Goal: Transaction & Acquisition: Purchase product/service

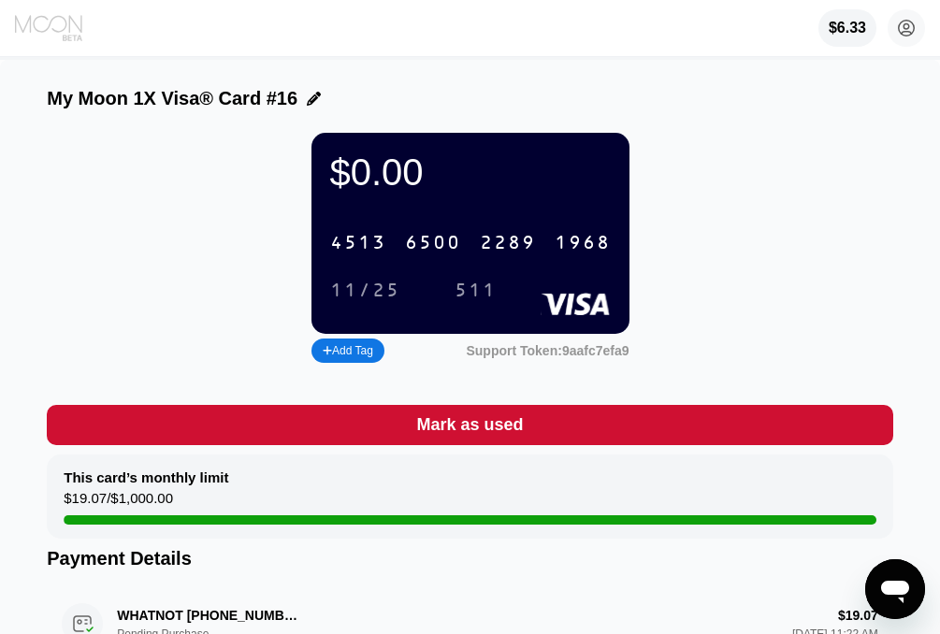
click at [83, 31] on icon at bounding box center [50, 28] width 70 height 28
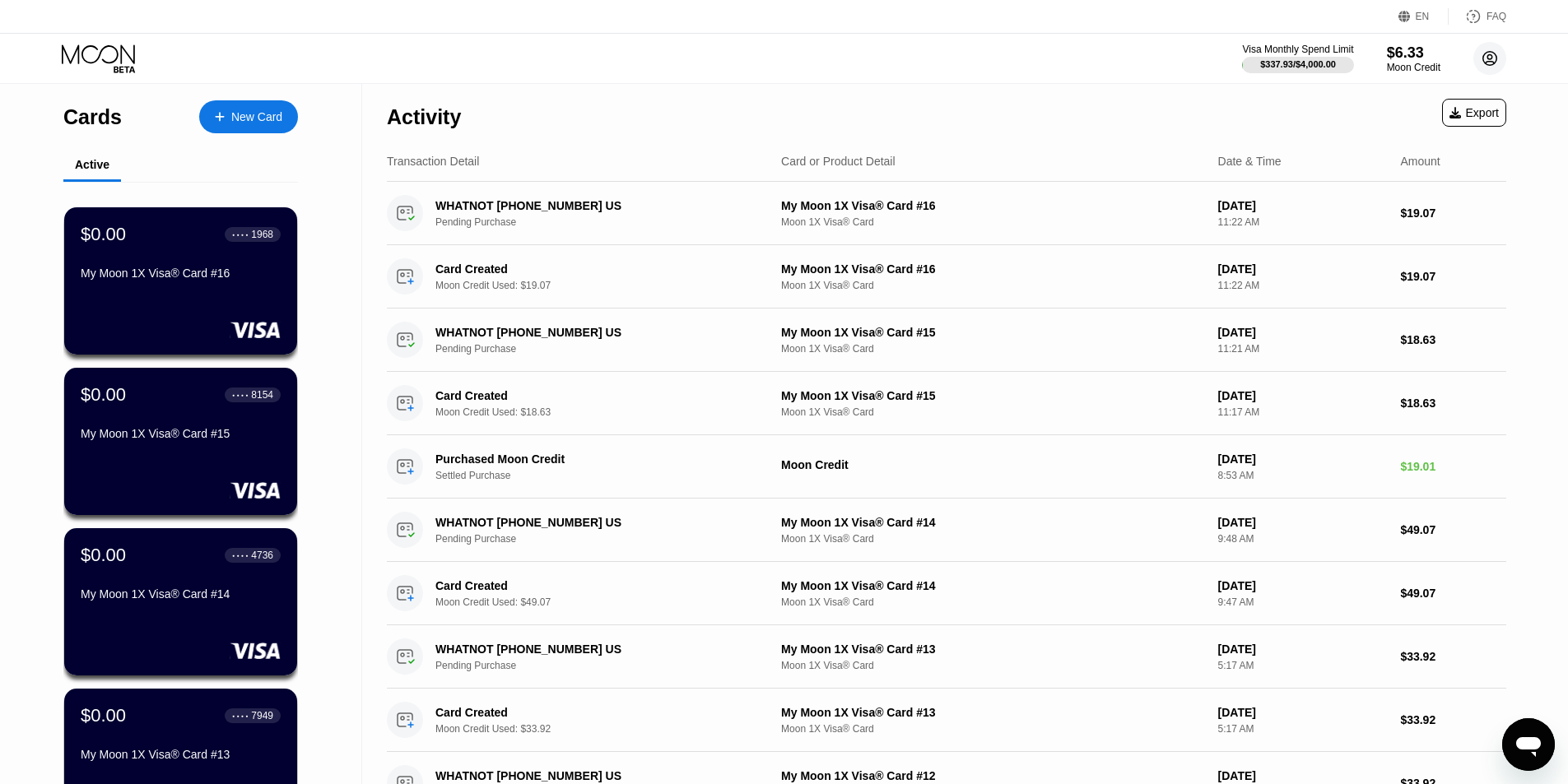
click at [827, 57] on icon at bounding box center [1490, 58] width 33 height 33
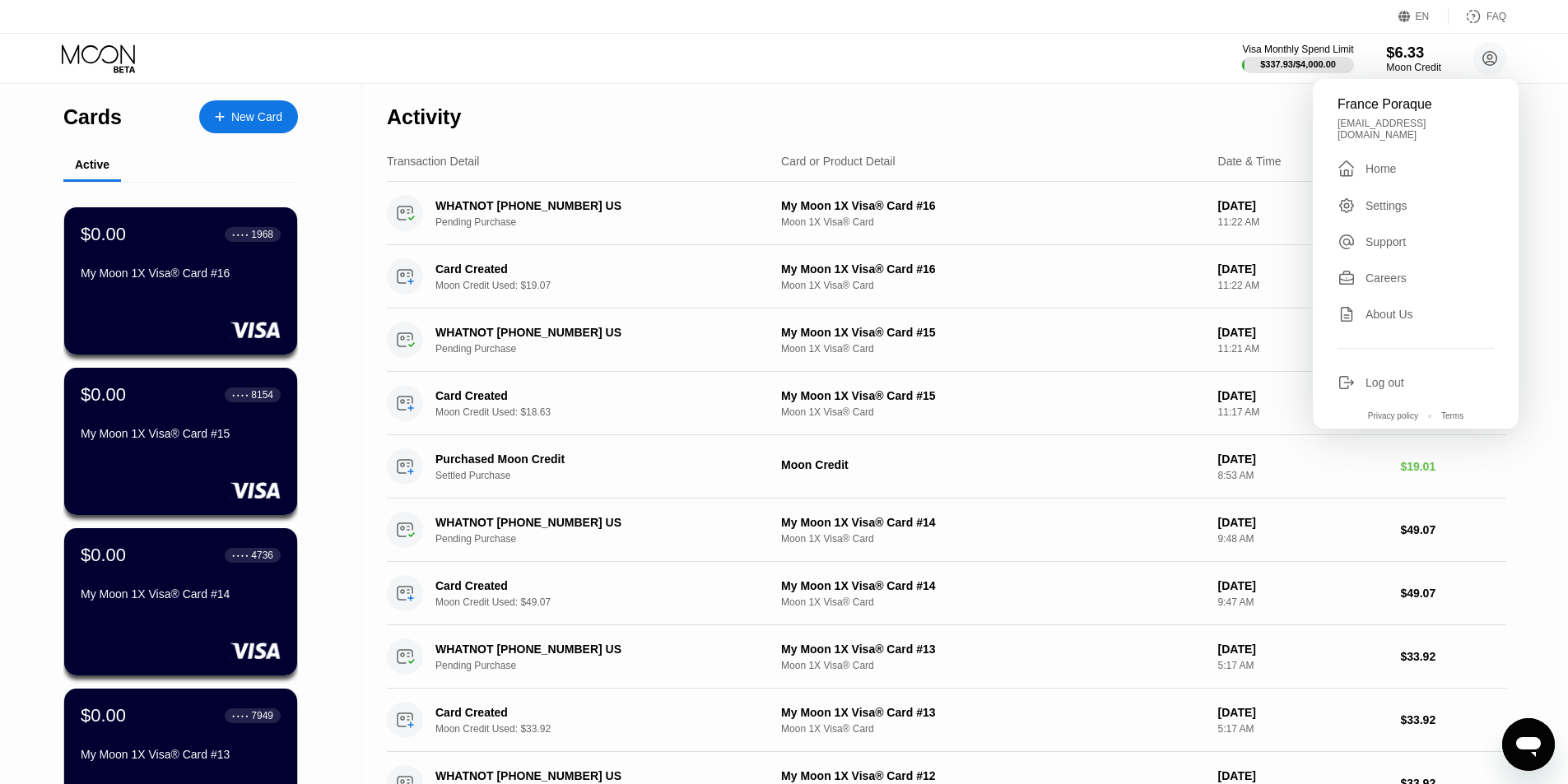
click at [827, 60] on div "$6.33" at bounding box center [1414, 53] width 55 height 18
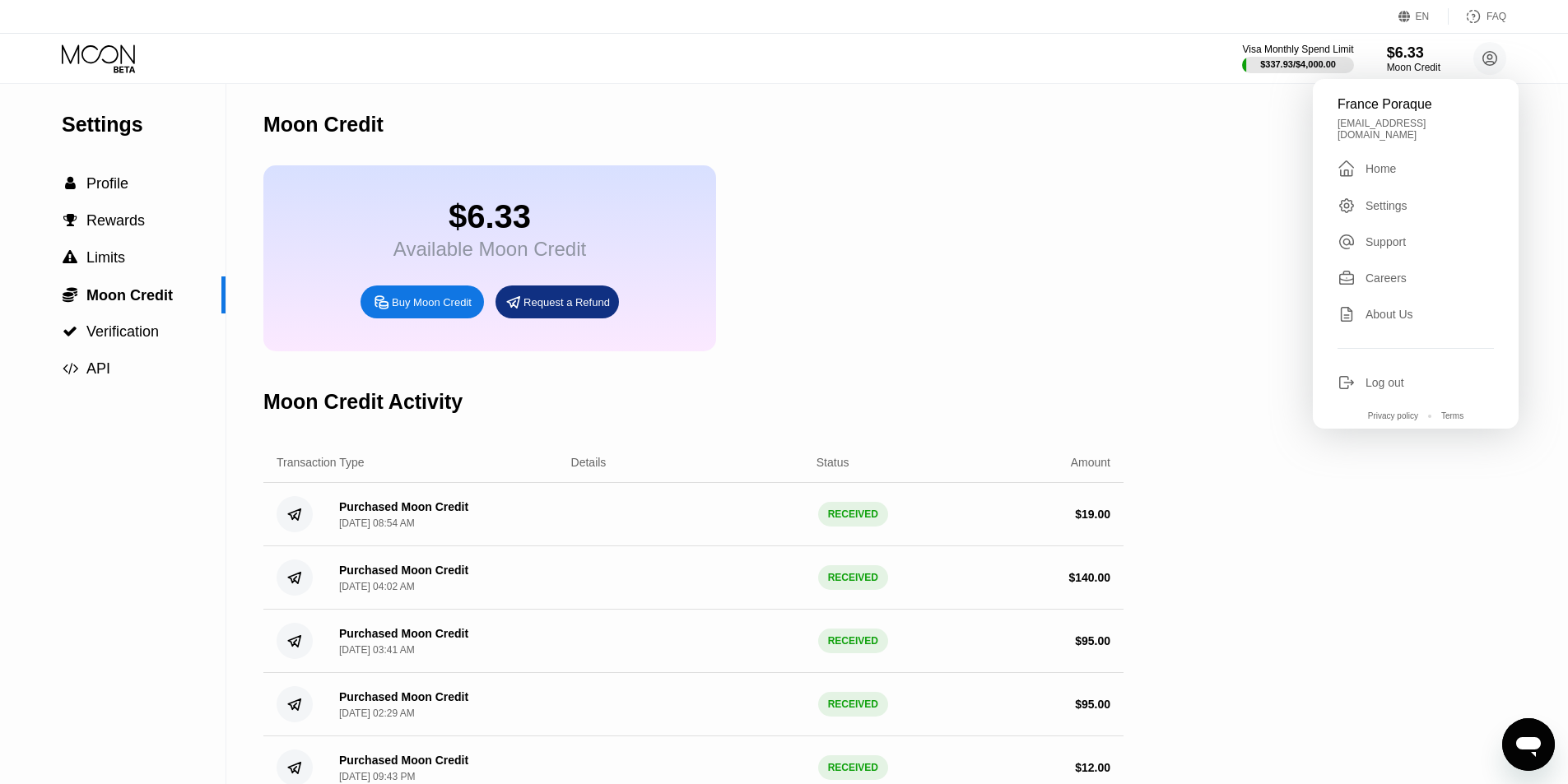
click at [459, 306] on div "Buy Moon Credit" at bounding box center [423, 301] width 123 height 33
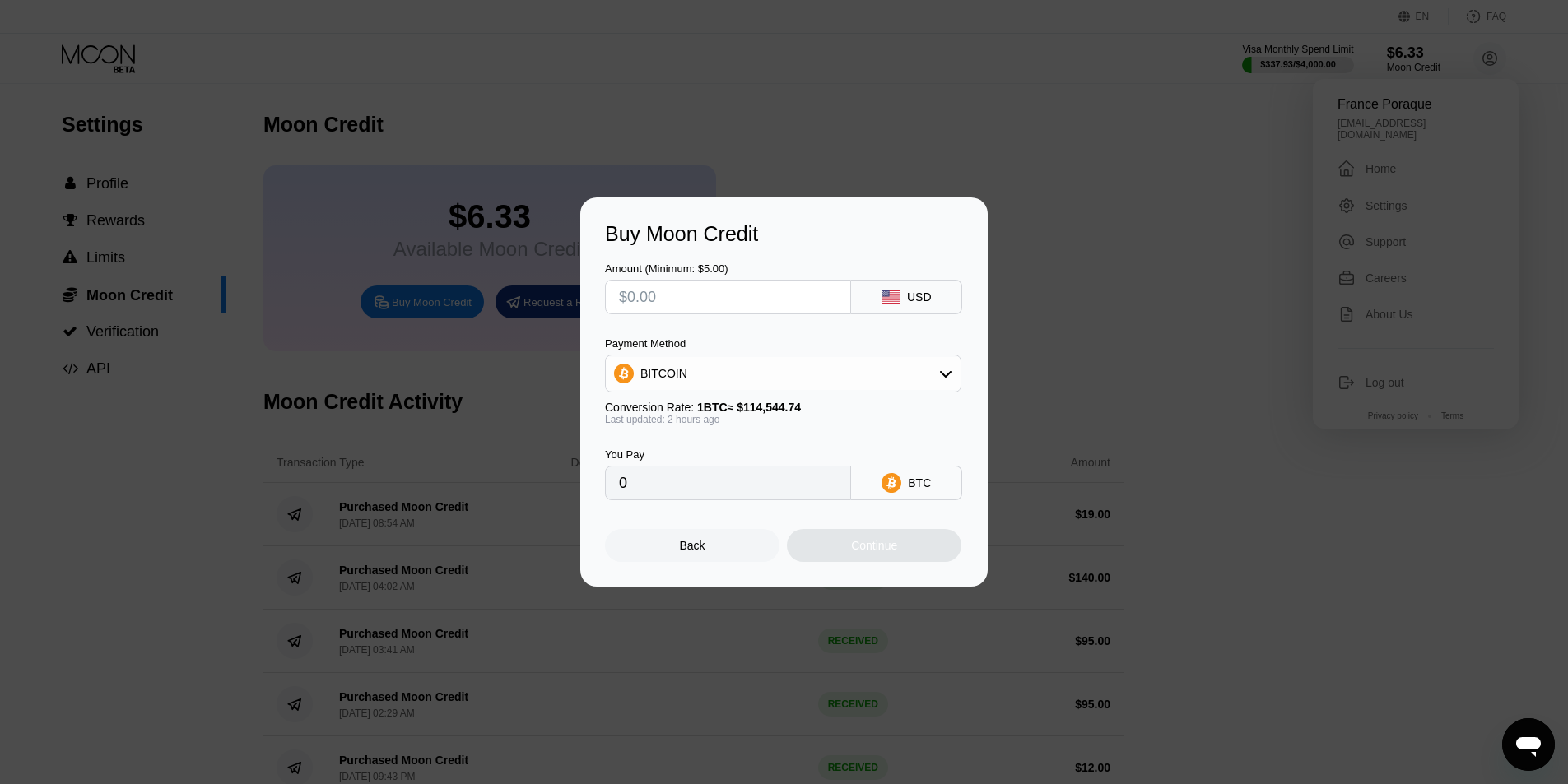
click at [680, 285] on input "text" at bounding box center [728, 297] width 218 height 33
type input "$1"
type input "0.00000874"
type input "$12"
type input "0.00010487"
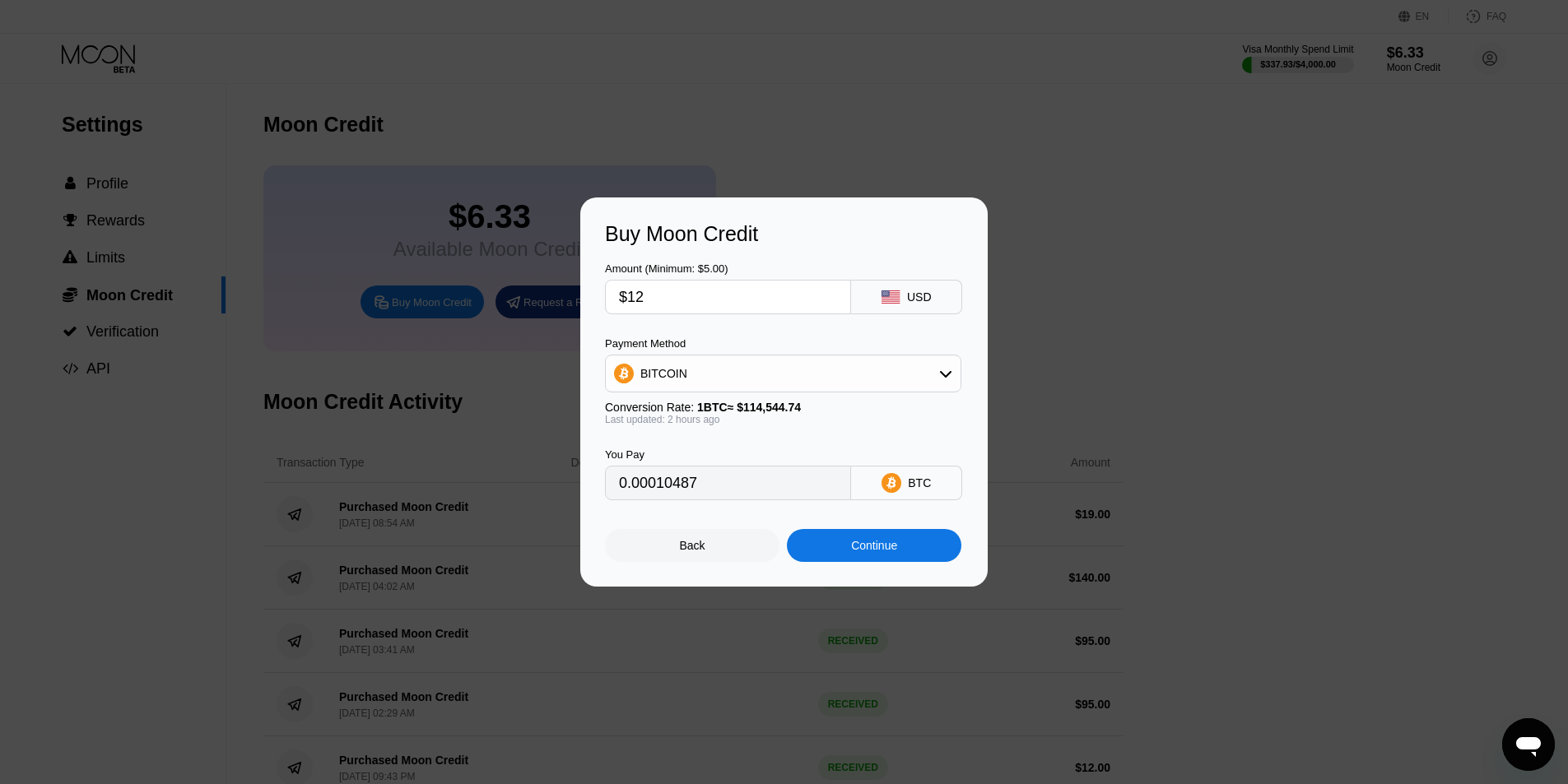
type input "$12"
click at [827, 548] on div "Continue" at bounding box center [874, 546] width 46 height 13
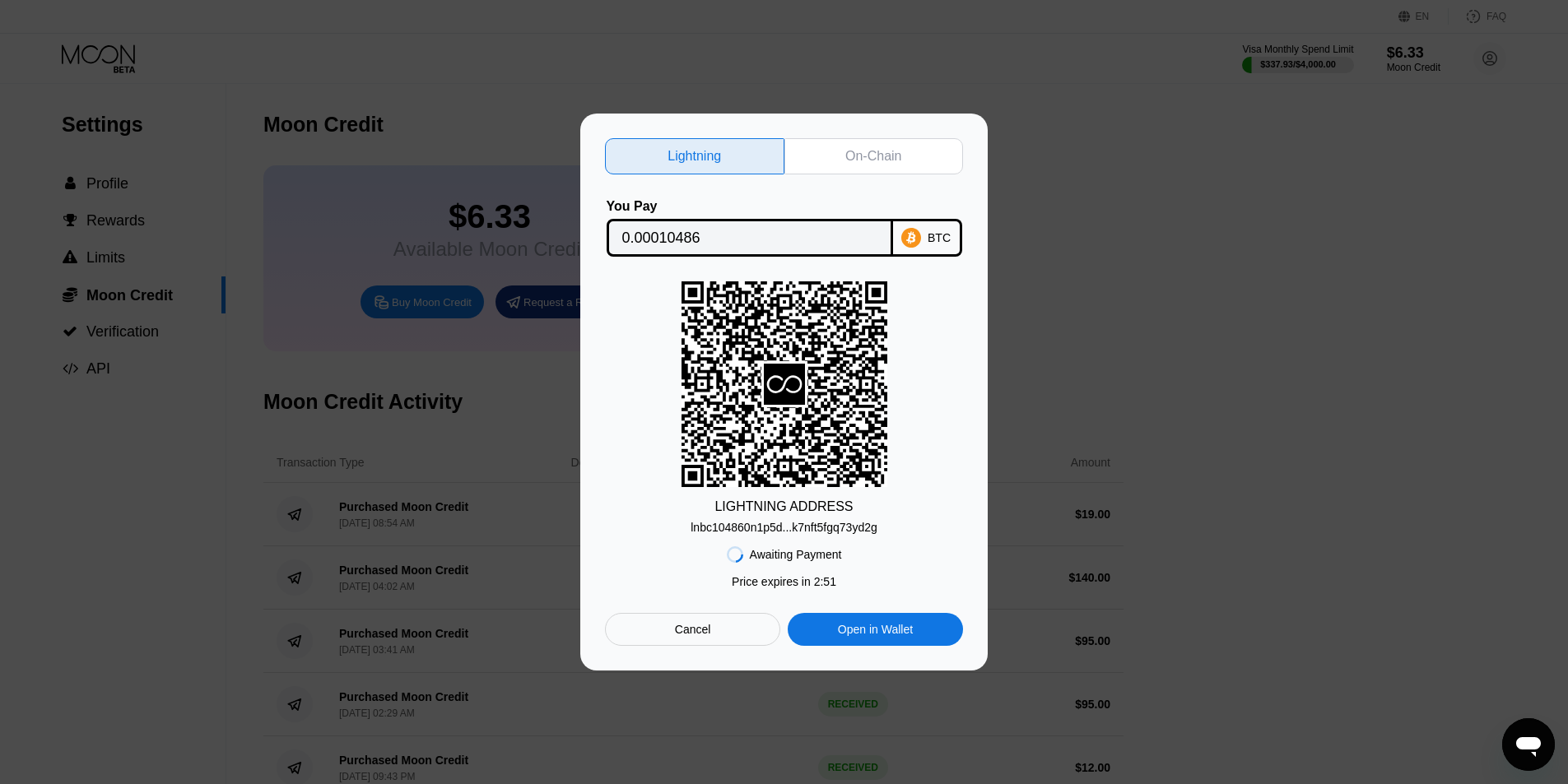
click at [827, 132] on div "Lightning On-Chain You Pay 0.00010486 BTC LIGHTNING ADDRESS lnbc104860n1p5d...k…" at bounding box center [784, 392] width 408 height 557
click at [827, 144] on div "On-Chain" at bounding box center [874, 156] width 180 height 36
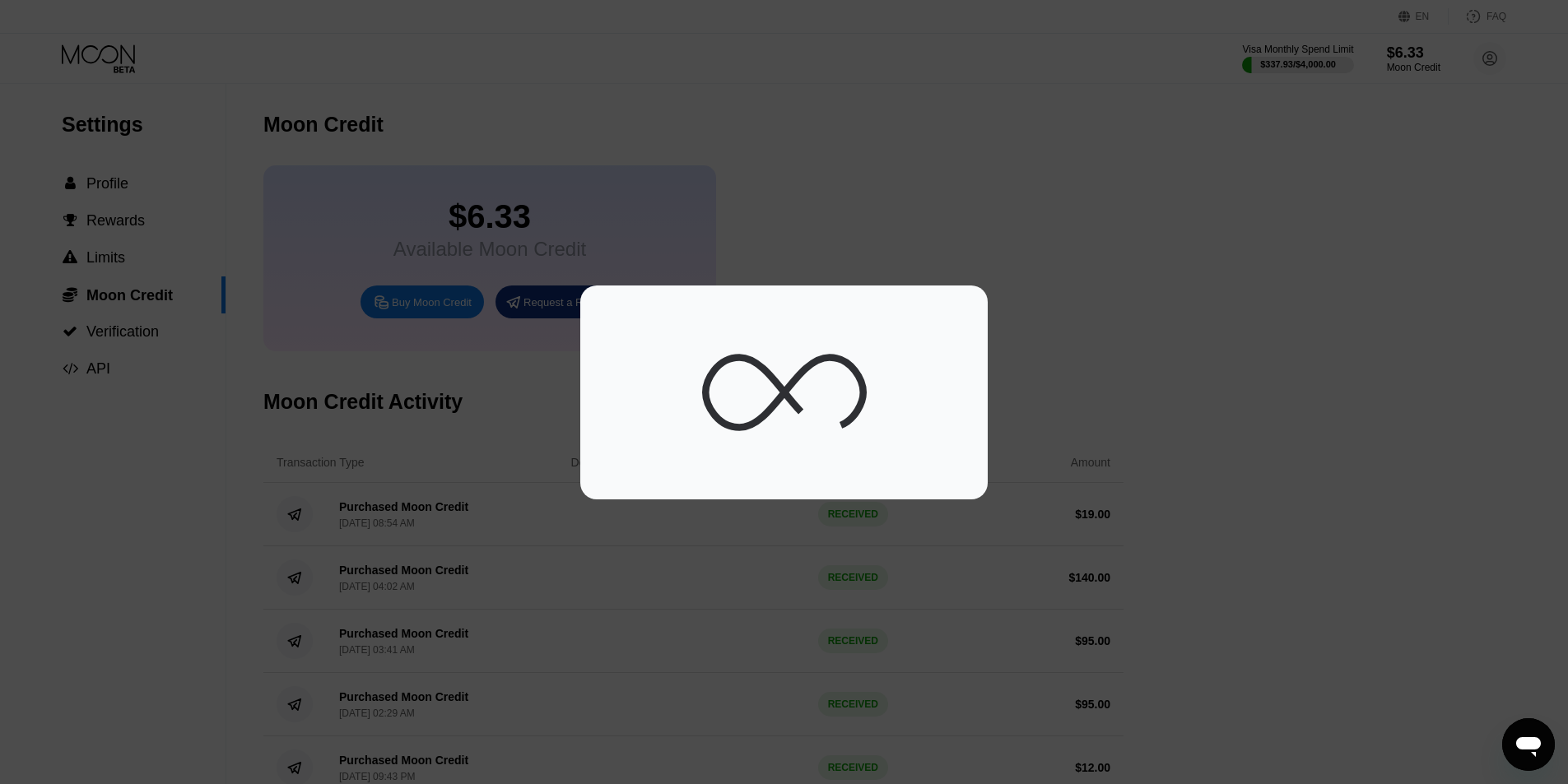
click at [540, 557] on div at bounding box center [784, 392] width 1568 height 784
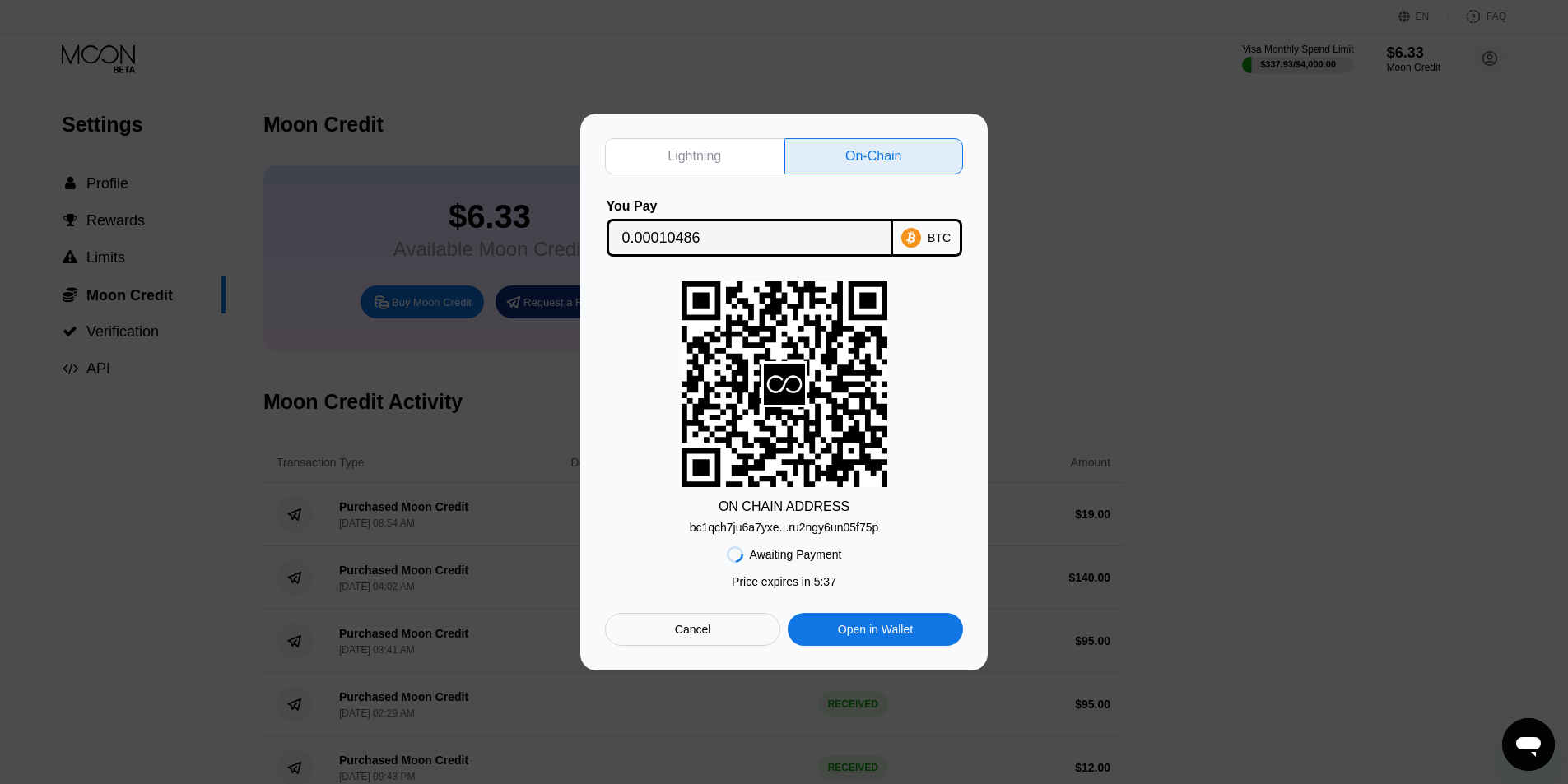
click at [760, 146] on div "Lightning" at bounding box center [695, 156] width 180 height 36
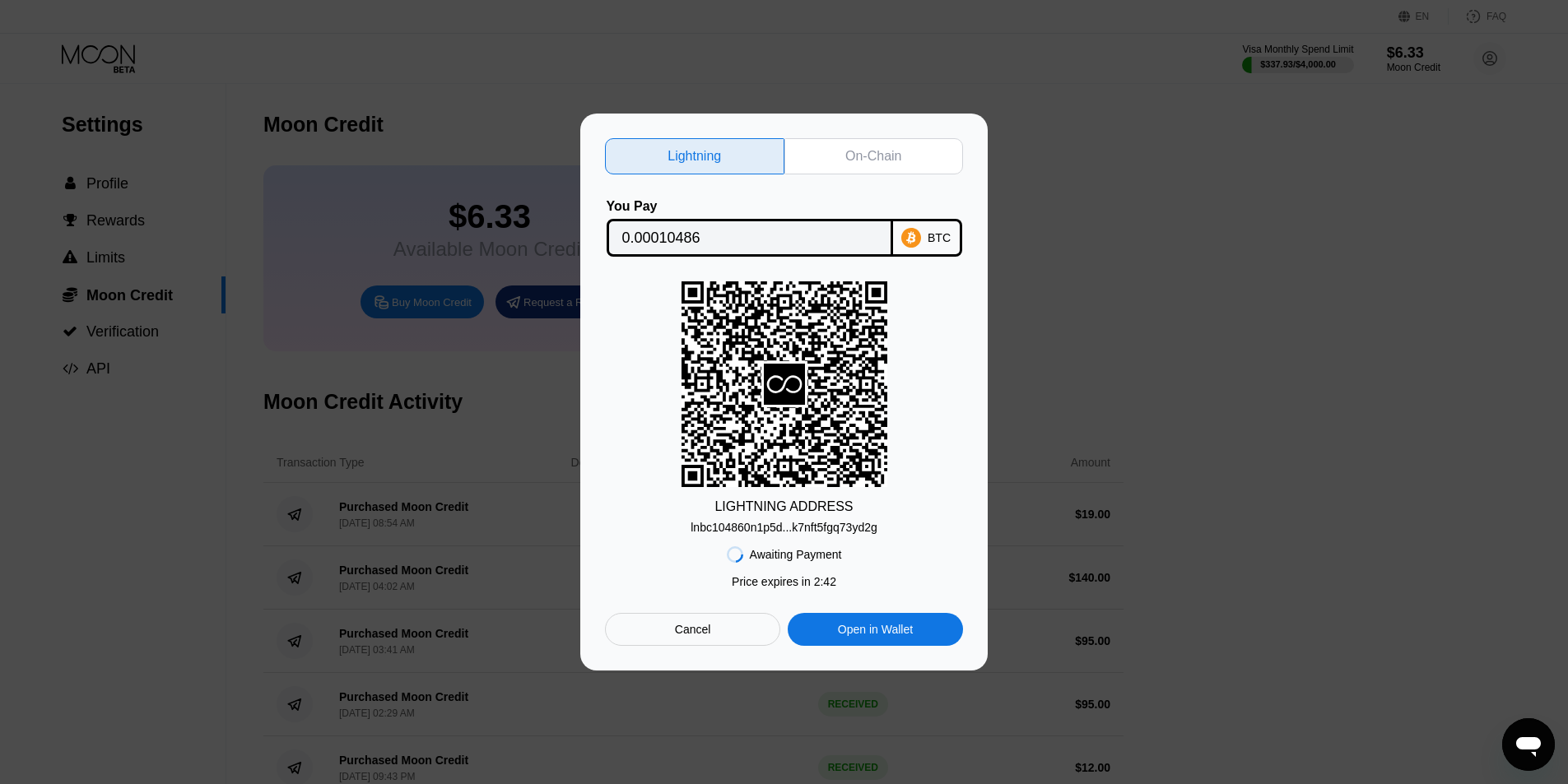
click at [827, 172] on div "Lightning On-Chain You Pay 0.00010486 BTC LIGHTNING ADDRESS lnbc104860n1p5d...k…" at bounding box center [784, 392] width 358 height 508
click at [718, 557] on div "Cancel" at bounding box center [692, 629] width 175 height 33
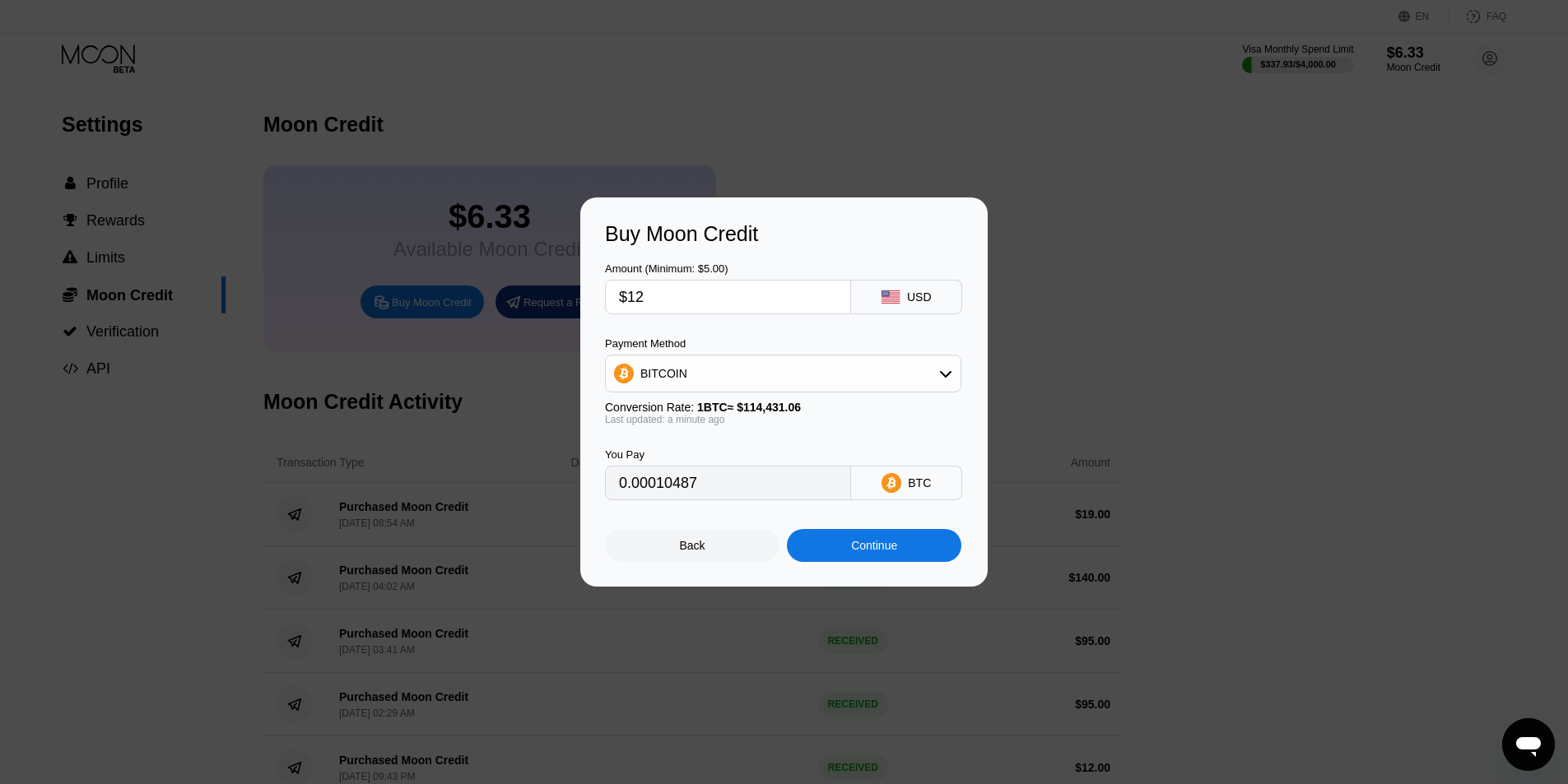
click at [711, 310] on input "$12" at bounding box center [728, 297] width 218 height 33
type input "$11"
type input "0.00009613"
type input "$11"
click at [827, 554] on div "Continue" at bounding box center [874, 545] width 174 height 33
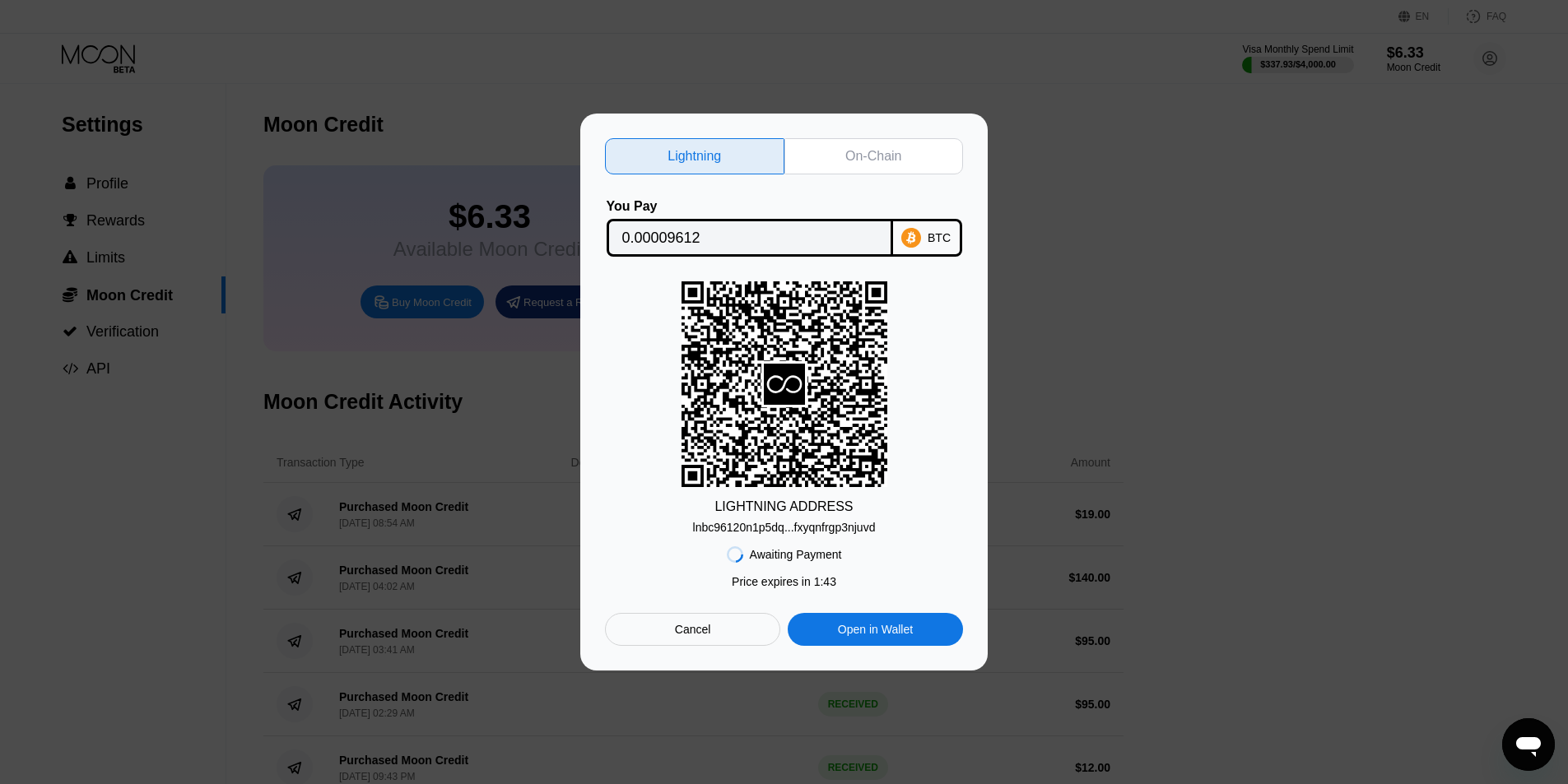
click at [857, 151] on div "On-Chain" at bounding box center [873, 156] width 56 height 17
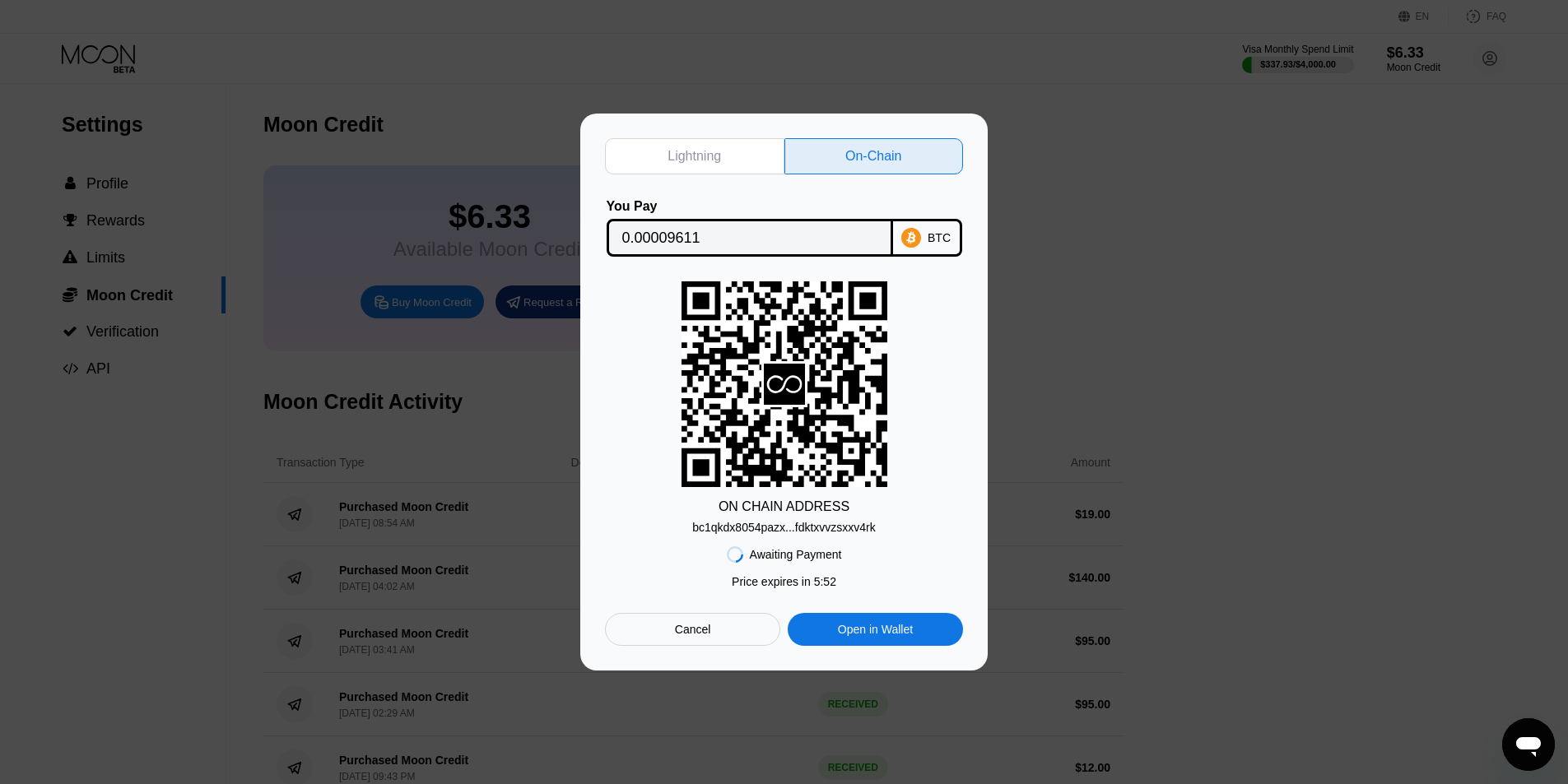
click at [703, 637] on div "Cancel" at bounding box center [693, 629] width 36 height 15
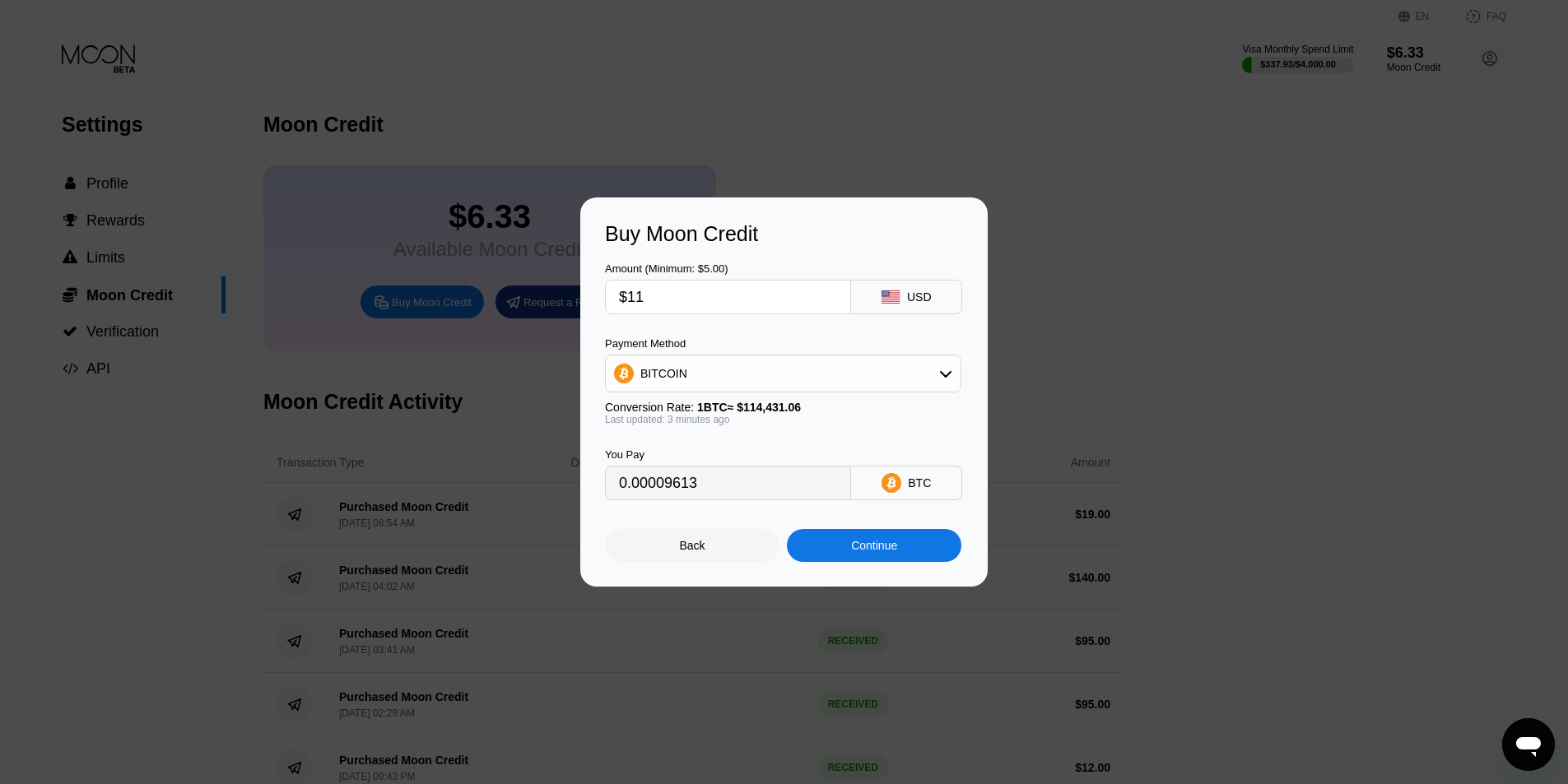
click at [704, 296] on input "$11" at bounding box center [728, 297] width 218 height 33
type input "$1"
type input "0.00000874"
type input "$15"
type input "0.00013109"
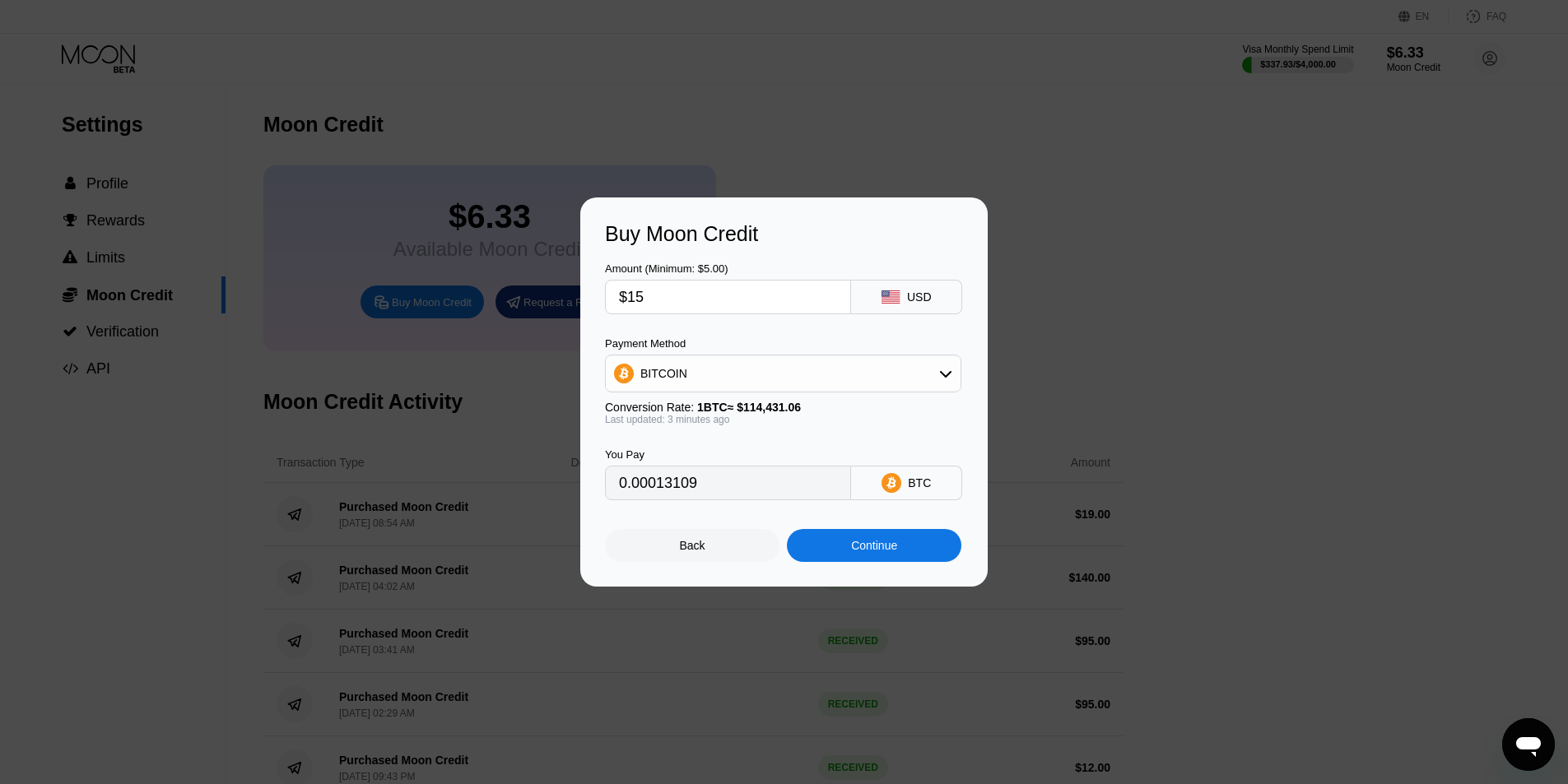
type input "$15"
click at [893, 568] on div "Buy Moon Credit Amount (Minimum: $5.00) $15 USD Payment Method BITCOIN Conversi…" at bounding box center [784, 392] width 408 height 389
click at [892, 552] on div "Continue" at bounding box center [874, 546] width 46 height 13
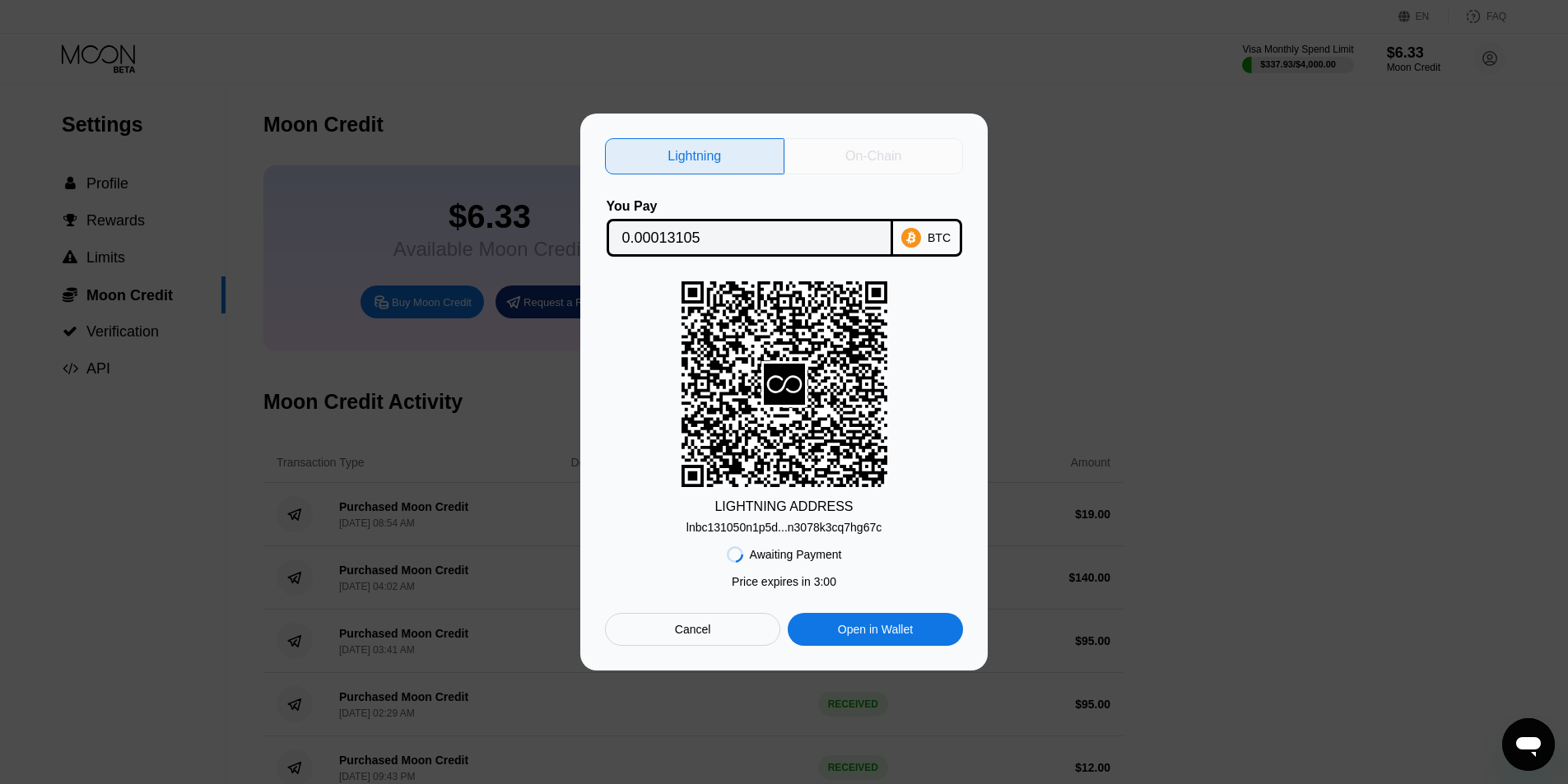
click at [857, 167] on div "On-Chain" at bounding box center [874, 156] width 180 height 36
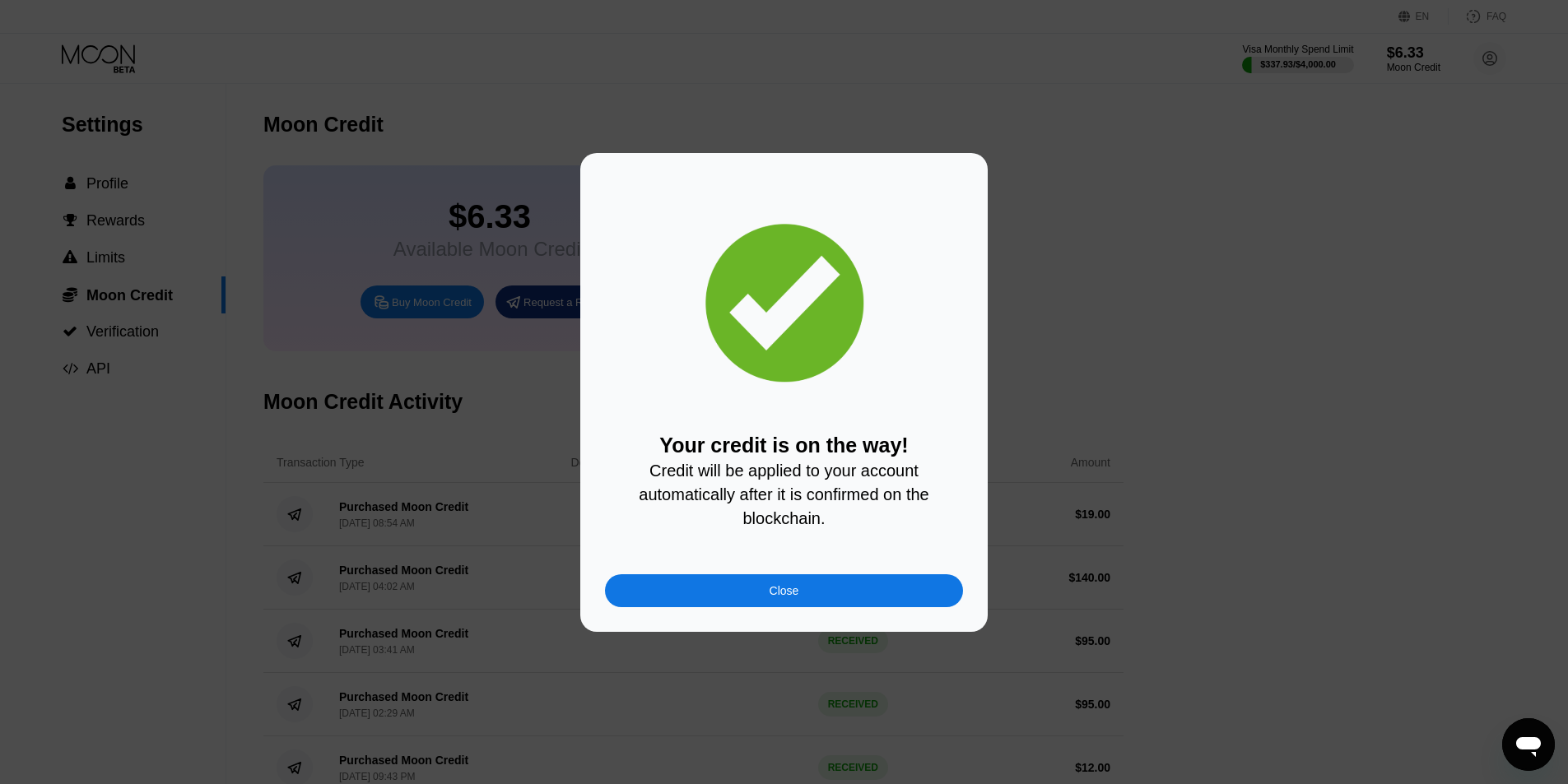
click at [843, 578] on div "Your credit is on the way! Credit will be applied to your account automatically…" at bounding box center [784, 392] width 358 height 429
click at [843, 583] on div "Close" at bounding box center [784, 590] width 358 height 33
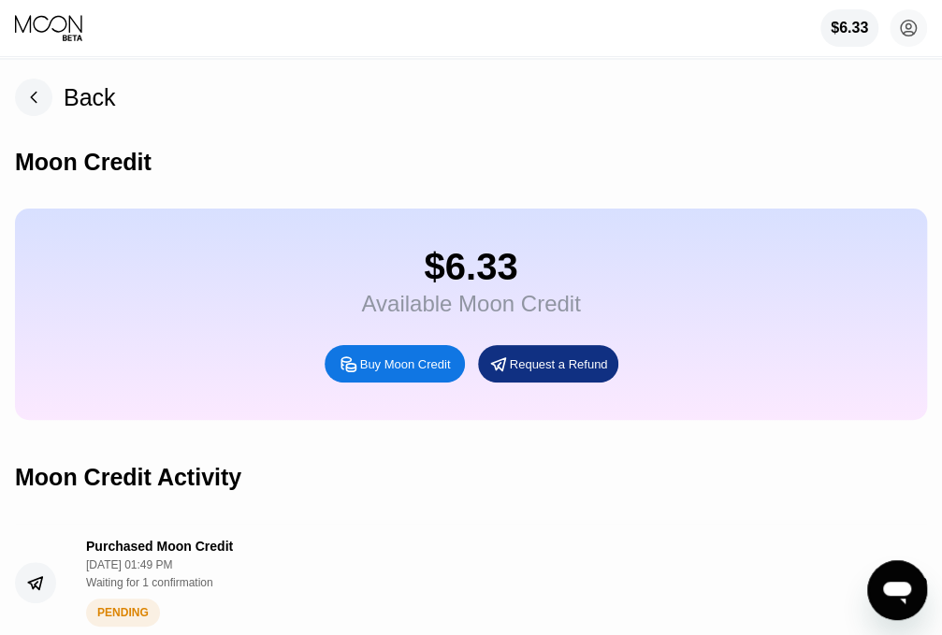
click at [344, 44] on div "$6.33 France Poraque [EMAIL_ADDRESS][DOMAIN_NAME]  Home Settings Support Caree…" at bounding box center [471, 28] width 942 height 56
click at [34, 88] on rect at bounding box center [33, 97] width 37 height 37
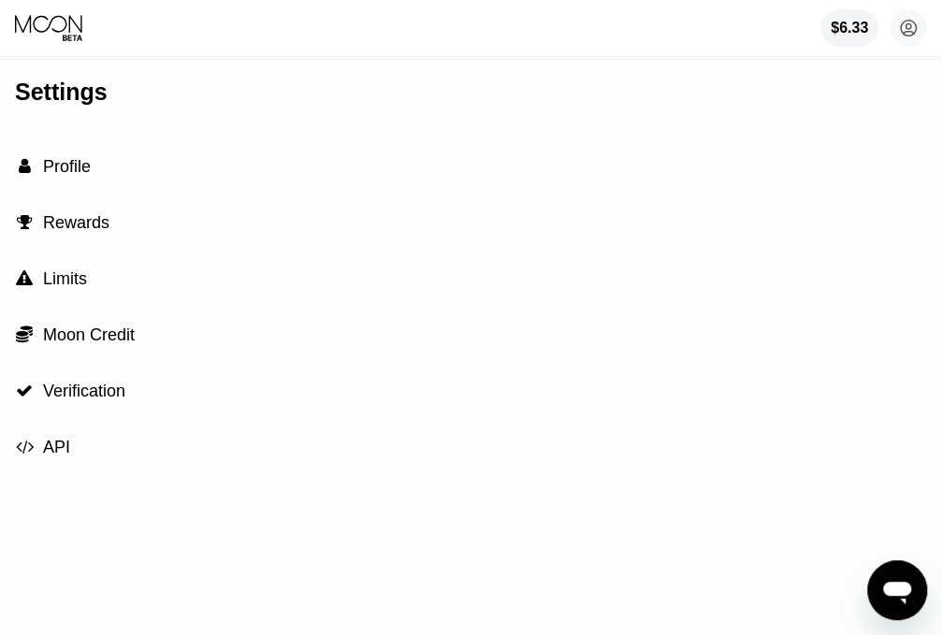
drag, startPoint x: 68, startPoint y: 78, endPoint x: 58, endPoint y: 41, distance: 37.9
click at [69, 80] on div "Settings  Profile  Rewards  Limits  Moon Credit  Verification  API" at bounding box center [471, 347] width 942 height 575
click at [55, 33] on icon at bounding box center [48, 24] width 67 height 18
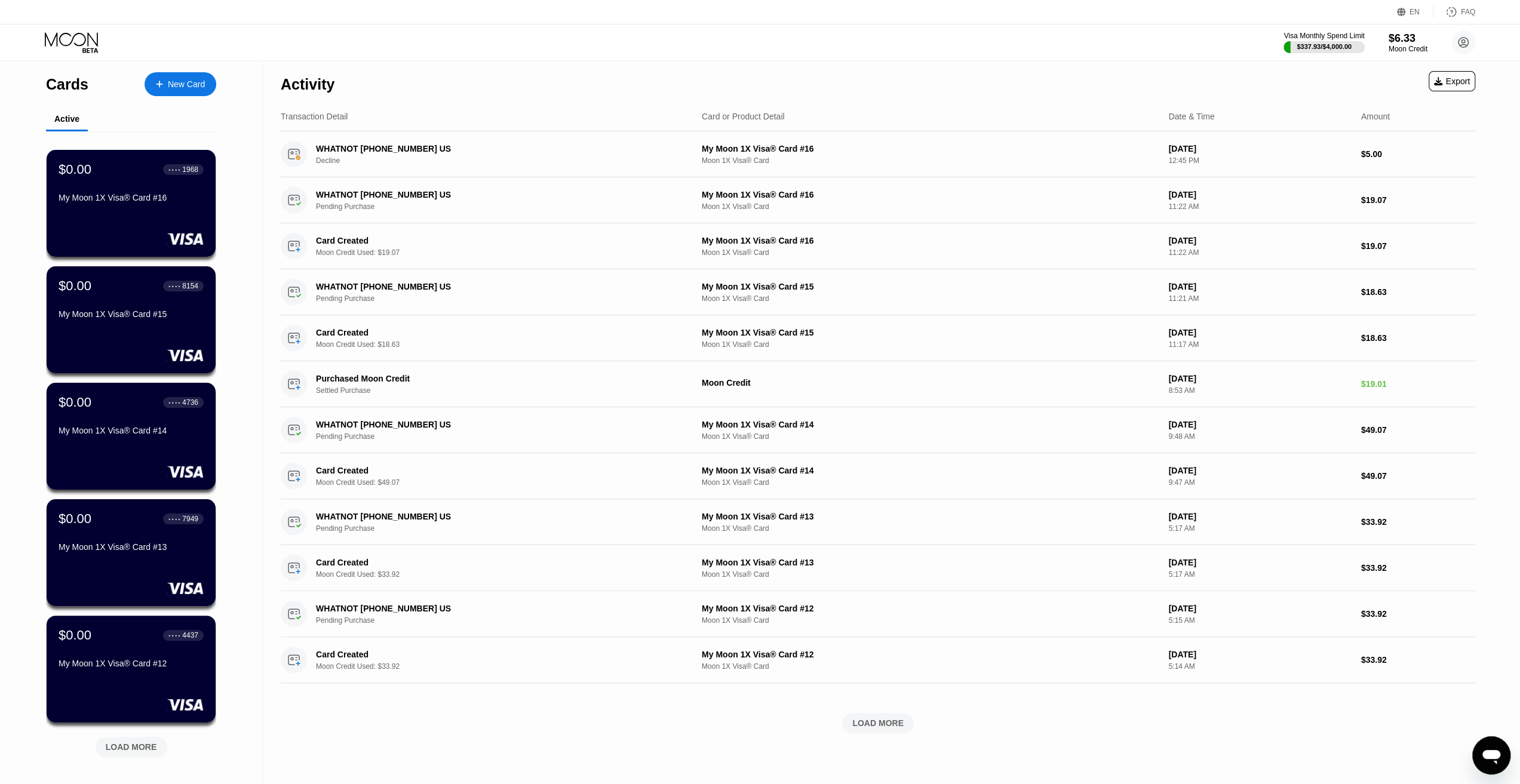
click at [641, 38] on div "Visa Monthly Spend Limit $337.93 / $4,000.00 $6.33 Moon Credit France Poraque […" at bounding box center [760, 42] width 1520 height 36
click at [159, 197] on div "My Moon 1X Visa® Card #16" at bounding box center [131, 197] width 146 height 10
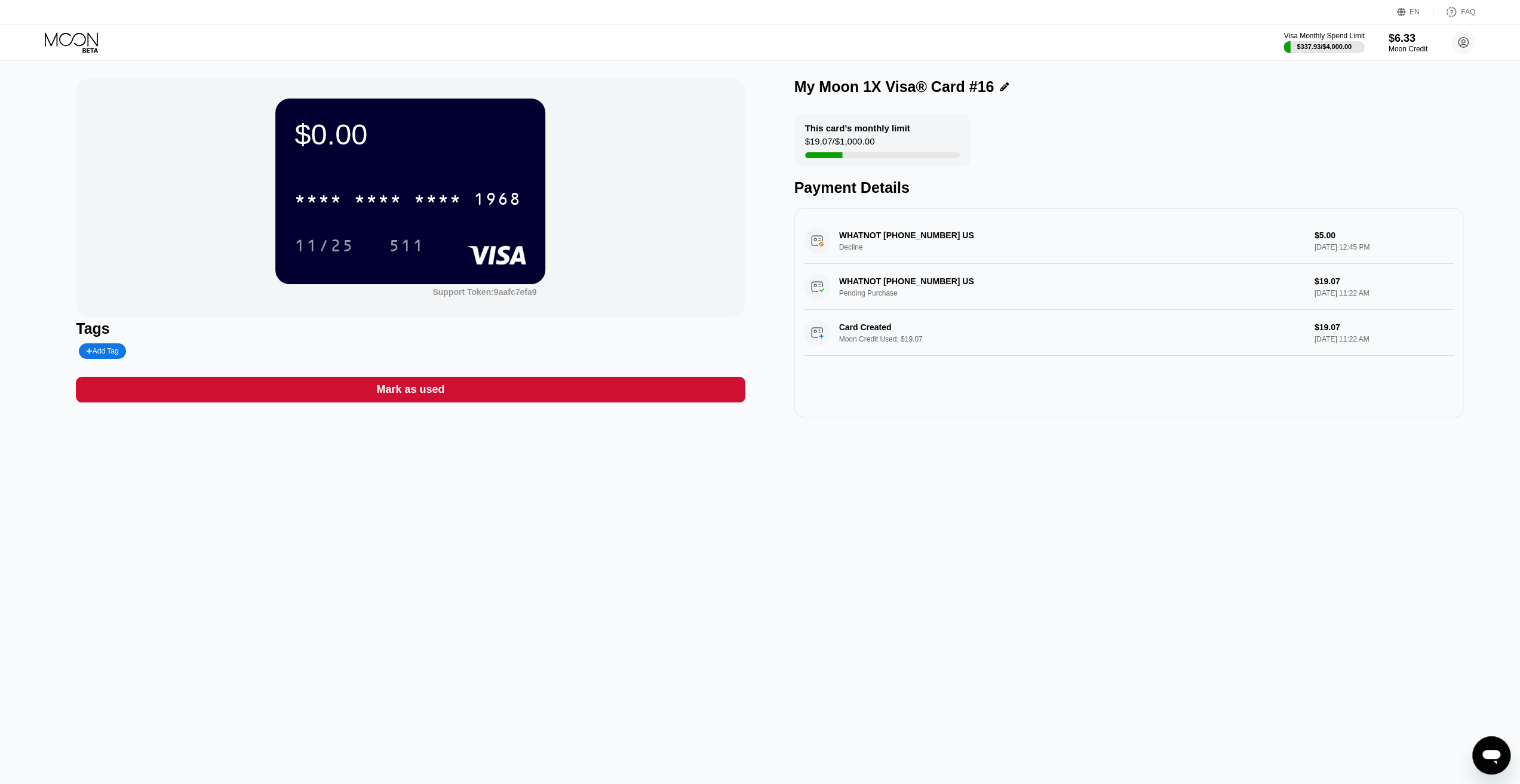
click at [464, 202] on div "* * * * * * * * * * * * 1968" at bounding box center [408, 199] width 241 height 30
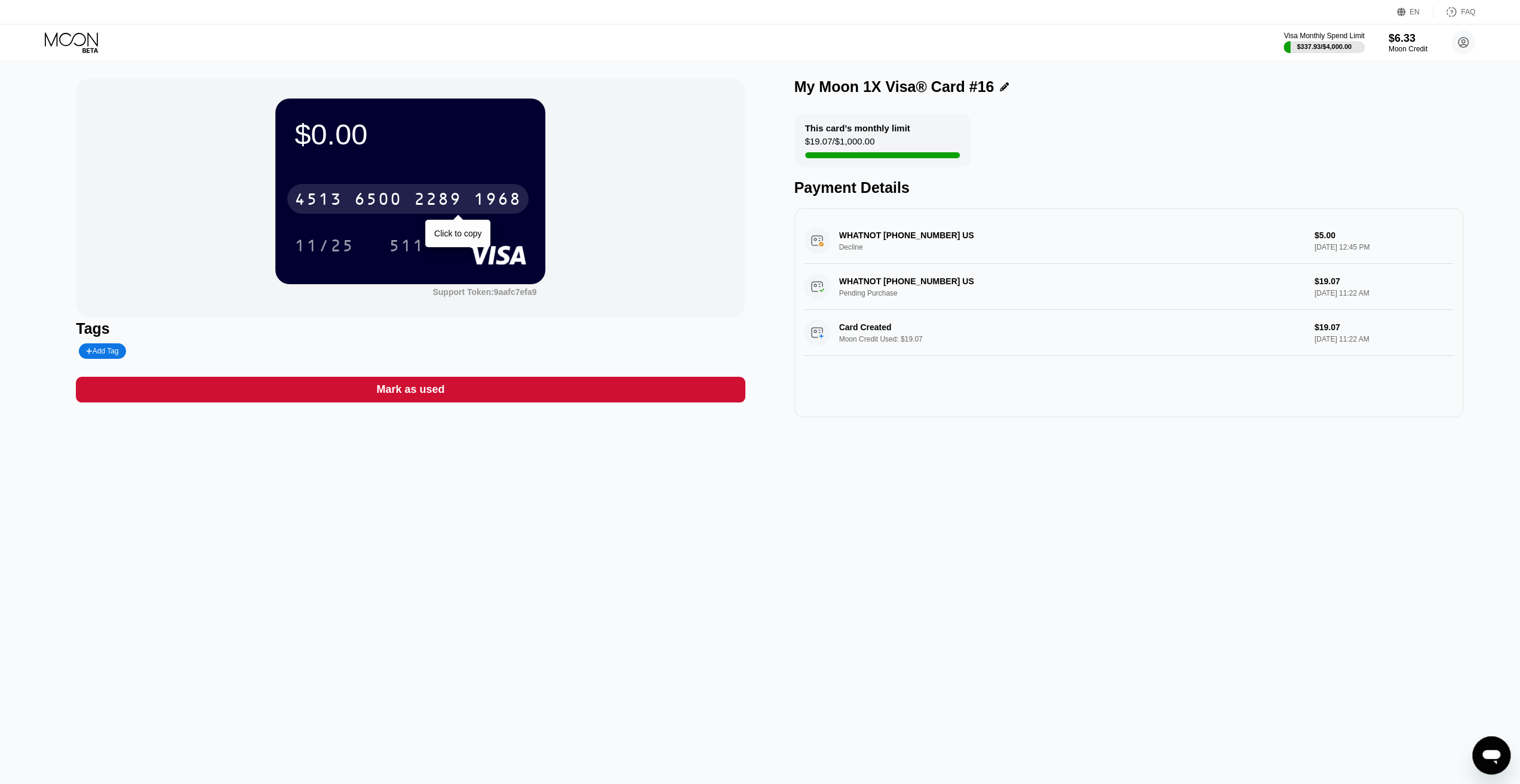
click at [503, 205] on div "1968" at bounding box center [498, 200] width 48 height 19
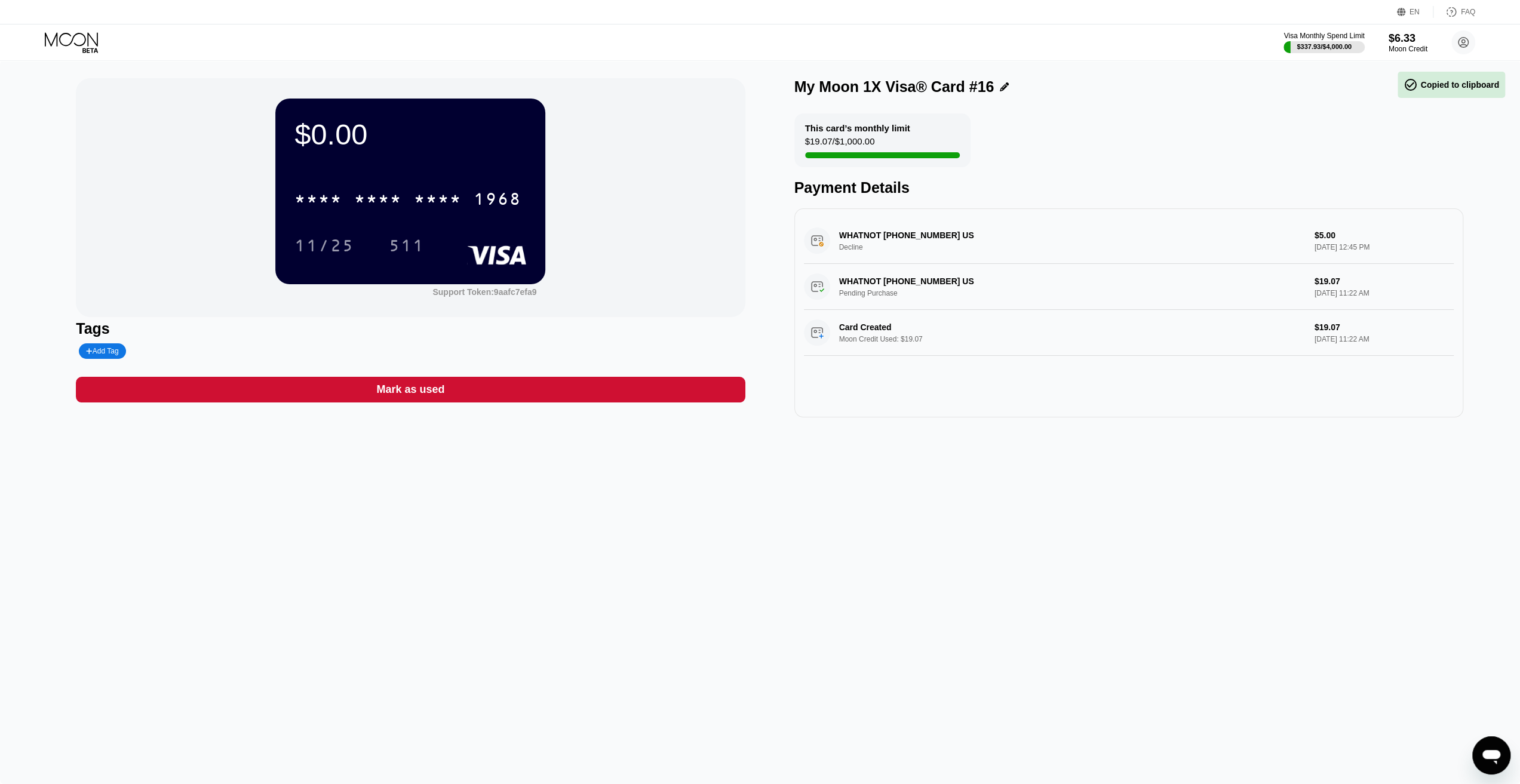
click at [347, 238] on div "11/25" at bounding box center [324, 245] width 78 height 30
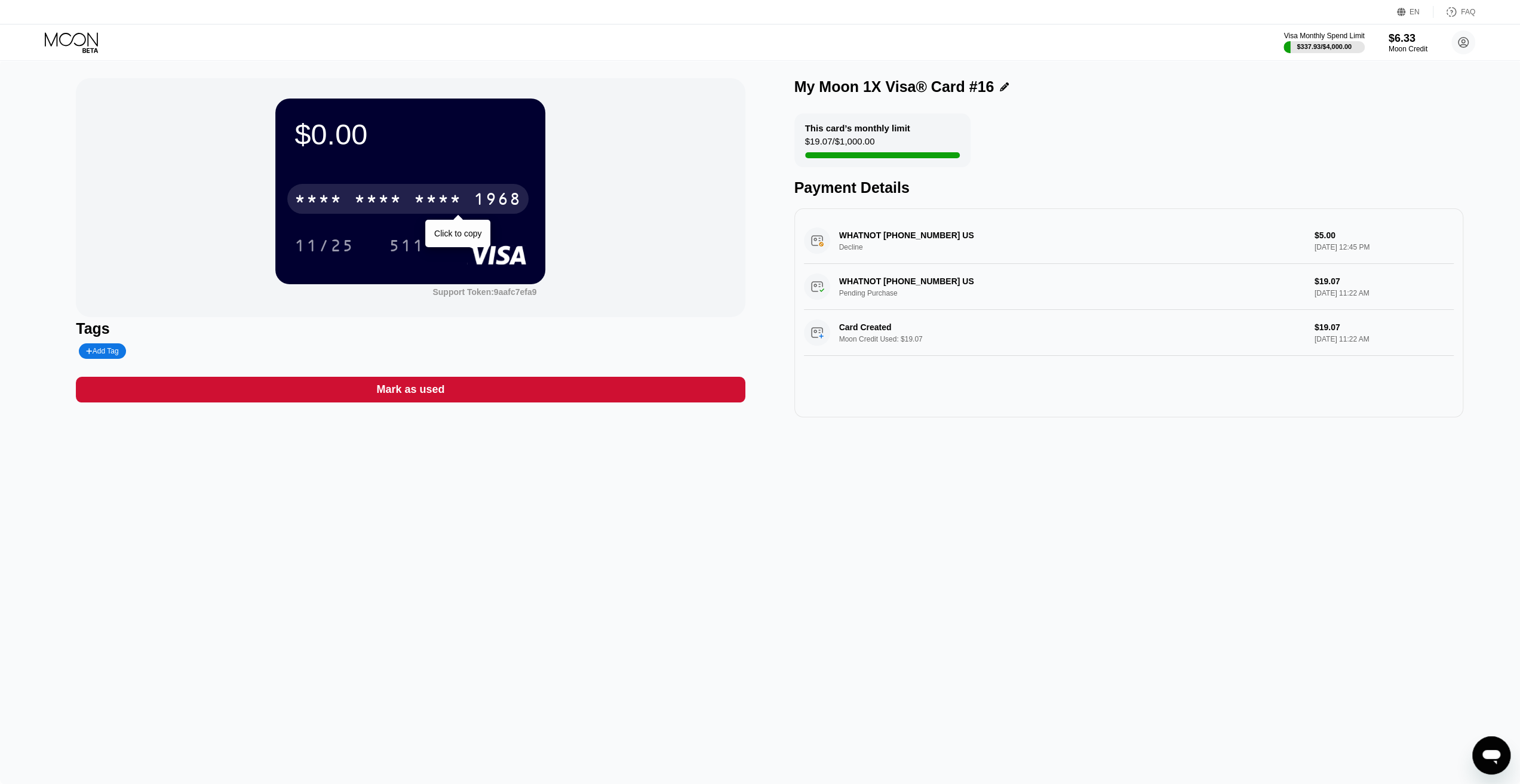
click at [414, 250] on div "511" at bounding box center [407, 247] width 36 height 19
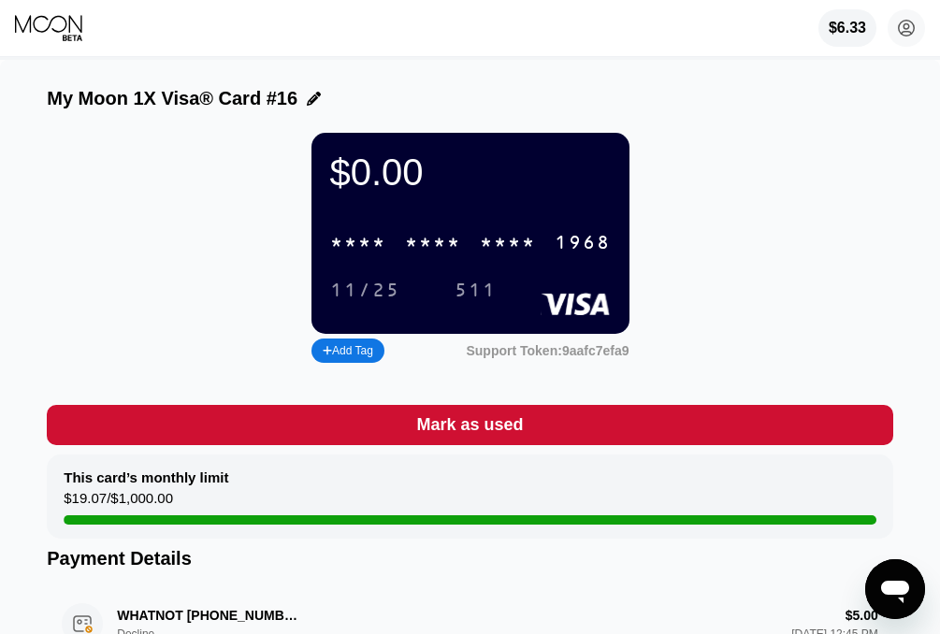
click at [473, 249] on div "* * * * * * * * * * * * 1968" at bounding box center [470, 243] width 303 height 38
click at [372, 302] on div "11/25" at bounding box center [365, 292] width 70 height 22
click at [499, 250] on div "2289" at bounding box center [508, 244] width 56 height 22
click at [366, 299] on div "11/25" at bounding box center [365, 292] width 70 height 22
click at [504, 282] on div "* * * * * * * * * * * * 1968 11/25 511" at bounding box center [470, 258] width 281 height 69
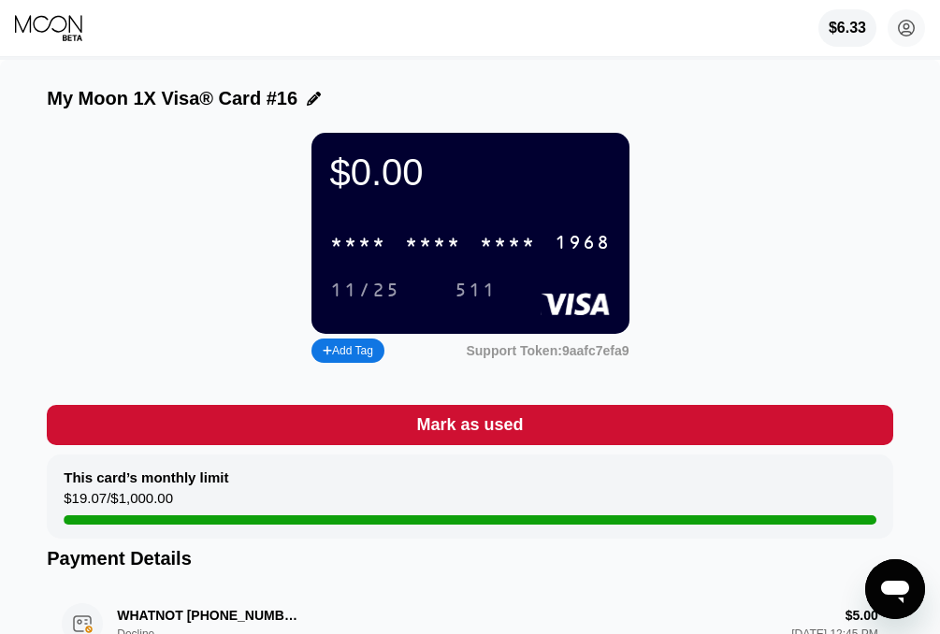
click at [480, 296] on div "511" at bounding box center [475, 292] width 42 height 22
click at [452, 214] on div "$0.00 * * * * * * * * * * * * 1968 11/25 511" at bounding box center [470, 233] width 318 height 201
click at [451, 234] on div "$0.00 * * * * * * * * * * * * 1968 11/25 511" at bounding box center [470, 233] width 318 height 201
click at [453, 243] on div "* * * * * * * * * * * * 1968" at bounding box center [470, 243] width 303 height 38
click at [392, 296] on div "11/25" at bounding box center [365, 292] width 70 height 22
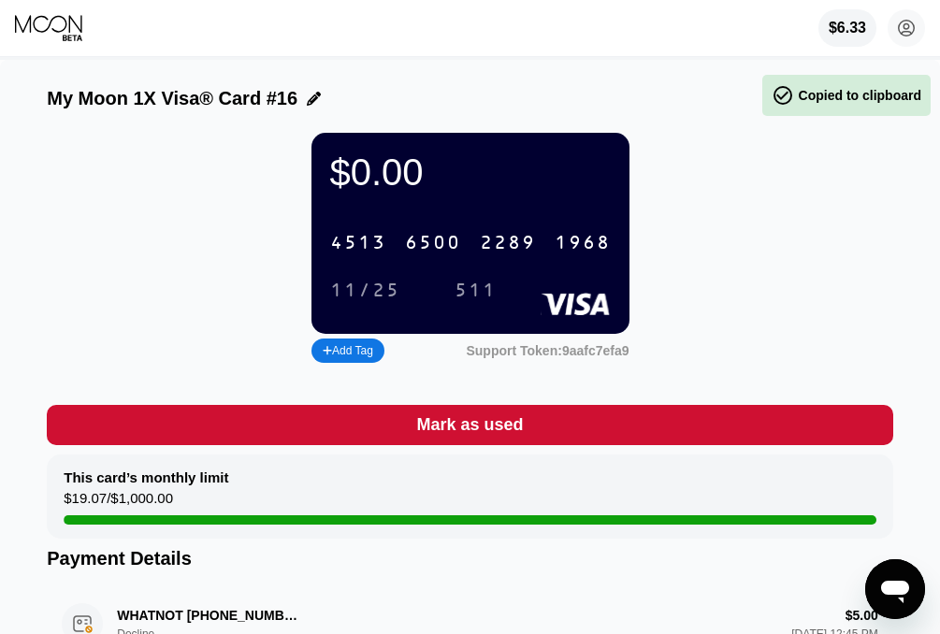
click at [483, 291] on div "511" at bounding box center [475, 290] width 70 height 31
click at [426, 244] on div "6500" at bounding box center [433, 244] width 56 height 22
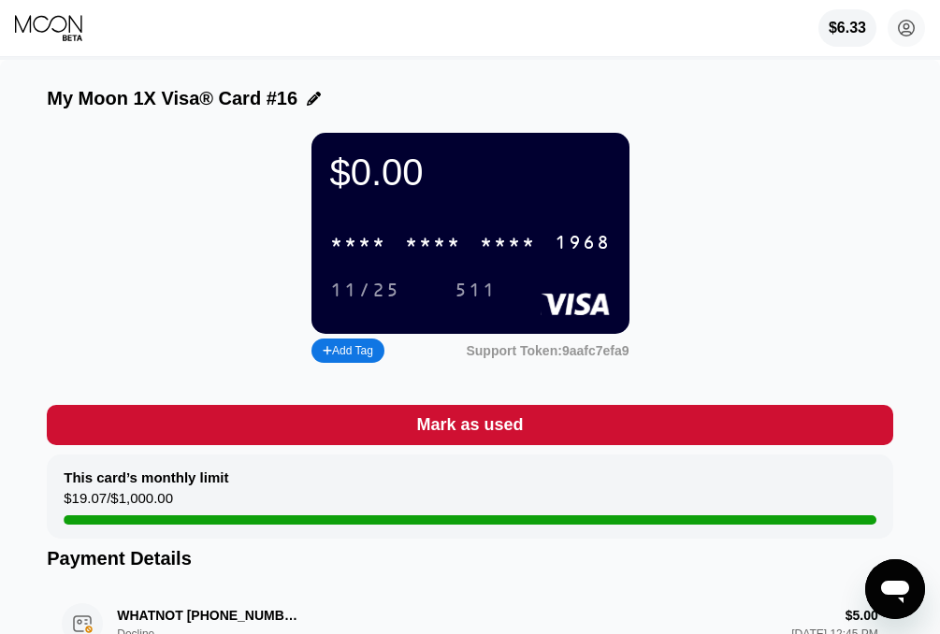
click at [343, 302] on div "11/25" at bounding box center [365, 292] width 70 height 22
click at [497, 304] on div "511" at bounding box center [475, 290] width 70 height 31
click at [414, 253] on div "* * * *" at bounding box center [433, 244] width 56 height 22
click at [58, 236] on div "$0.00 4513 6500 2289 1968 11/25 511 Add Tag Support Token: 9aafc7efa9" at bounding box center [470, 250] width 846 height 235
click at [377, 302] on div "11/25" at bounding box center [365, 292] width 70 height 22
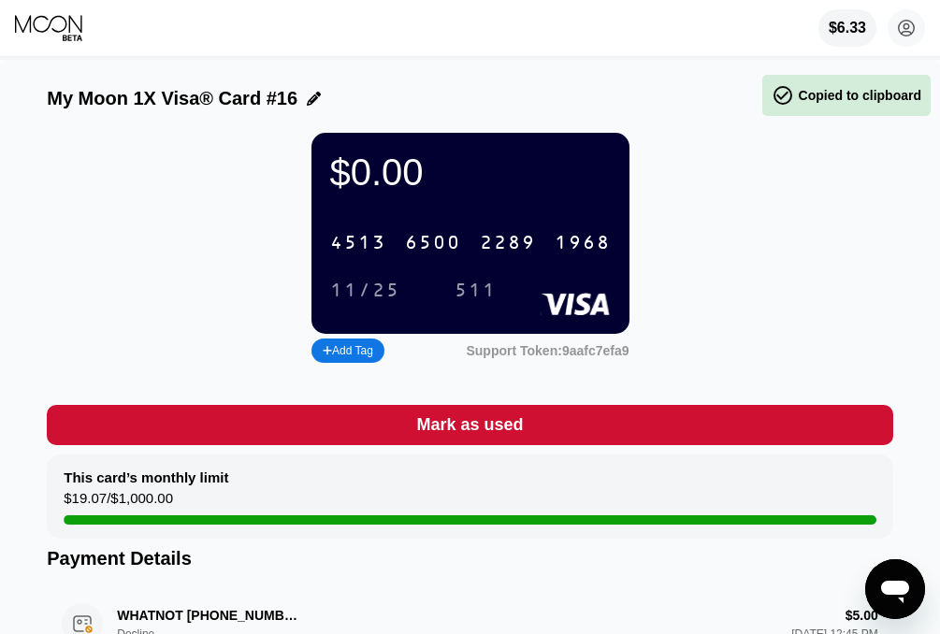
drag, startPoint x: 508, startPoint y: 302, endPoint x: 493, endPoint y: 297, distance: 15.7
click at [507, 301] on div "511" at bounding box center [489, 290] width 70 height 31
click at [493, 297] on div "511" at bounding box center [475, 292] width 42 height 22
click at [381, 243] on div "4513 6500 2289 1968" at bounding box center [470, 243] width 303 height 38
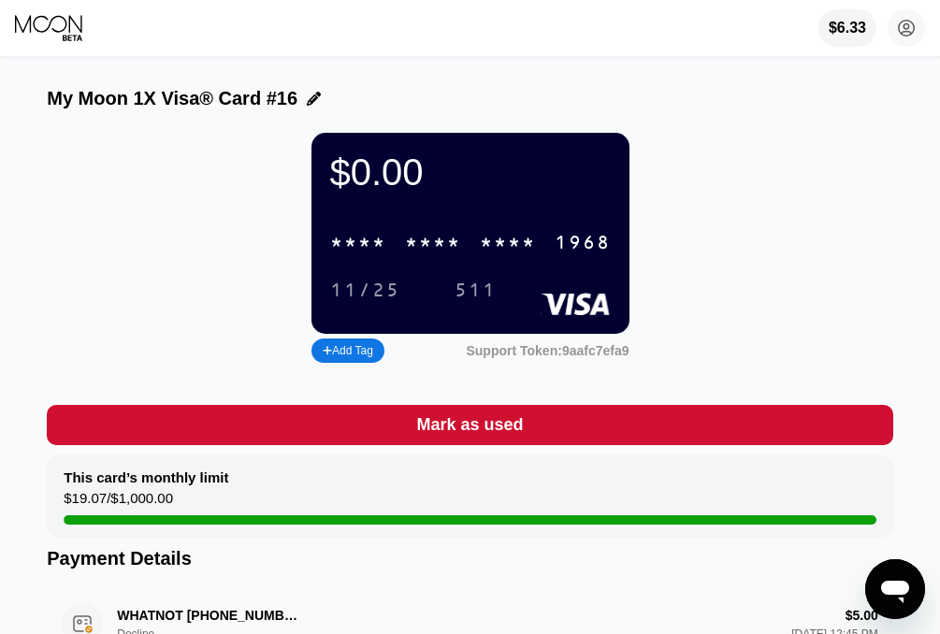
click at [349, 297] on div "11/25" at bounding box center [365, 292] width 70 height 22
click at [458, 253] on div "* * * *" at bounding box center [433, 244] width 56 height 22
click at [398, 283] on div "4513 6500 2289 1968 11/25 511" at bounding box center [470, 258] width 281 height 69
click at [377, 285] on div "4513 6500 2289 1968 11/25 511" at bounding box center [470, 258] width 281 height 69
click at [369, 302] on div "11/25" at bounding box center [365, 292] width 70 height 22
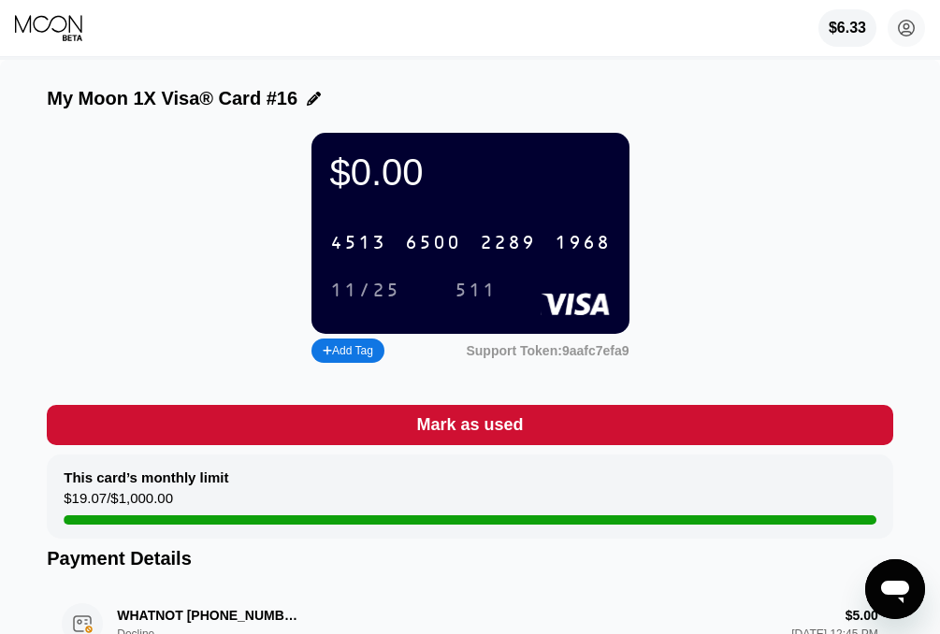
click at [479, 300] on div "511" at bounding box center [475, 292] width 42 height 22
click at [425, 244] on div "6500" at bounding box center [433, 244] width 56 height 22
click at [396, 285] on div "* * * * * * * * * * * * 1968 11/25 511" at bounding box center [470, 258] width 281 height 69
click at [395, 286] on div "* * * * * * * * * * * * 1968 11/25 511" at bounding box center [470, 258] width 281 height 69
click at [391, 290] on div "11/25" at bounding box center [365, 290] width 98 height 31
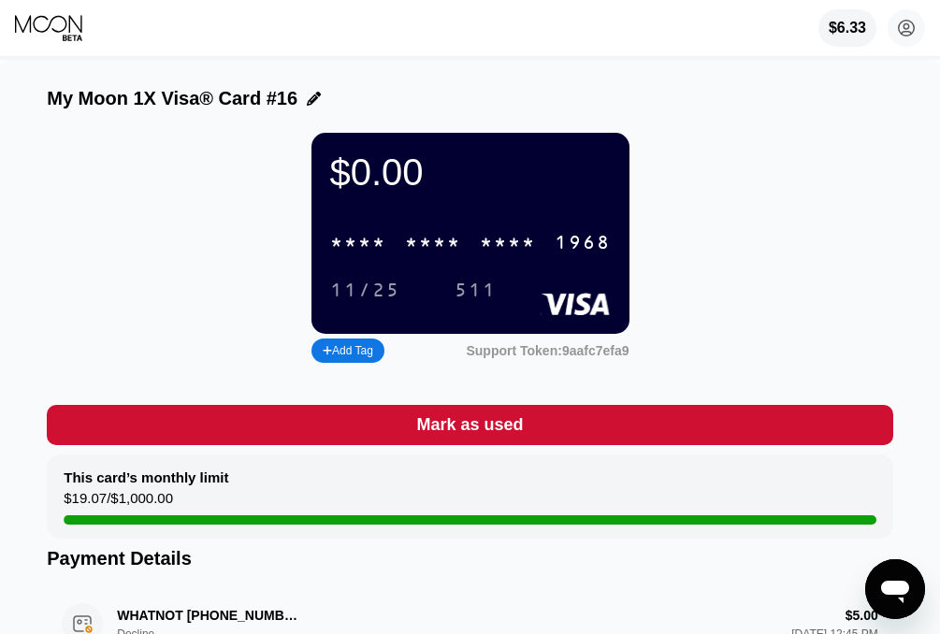
click at [486, 240] on div "* * * * * * * * * * * * 1968" at bounding box center [470, 243] width 303 height 38
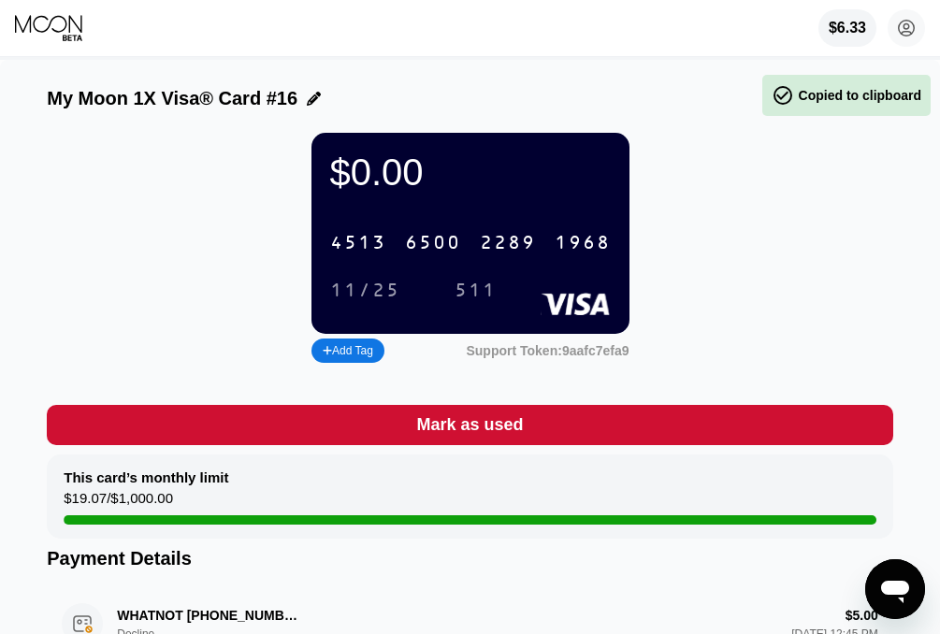
click at [470, 291] on div "511" at bounding box center [475, 290] width 70 height 31
click at [359, 294] on div "11/25" at bounding box center [365, 292] width 70 height 22
click at [378, 233] on div "$0.00 4513 6500 2289 1968 11/25 511" at bounding box center [470, 233] width 318 height 201
click at [454, 240] on div "4513 6500 2289 1968" at bounding box center [470, 243] width 303 height 38
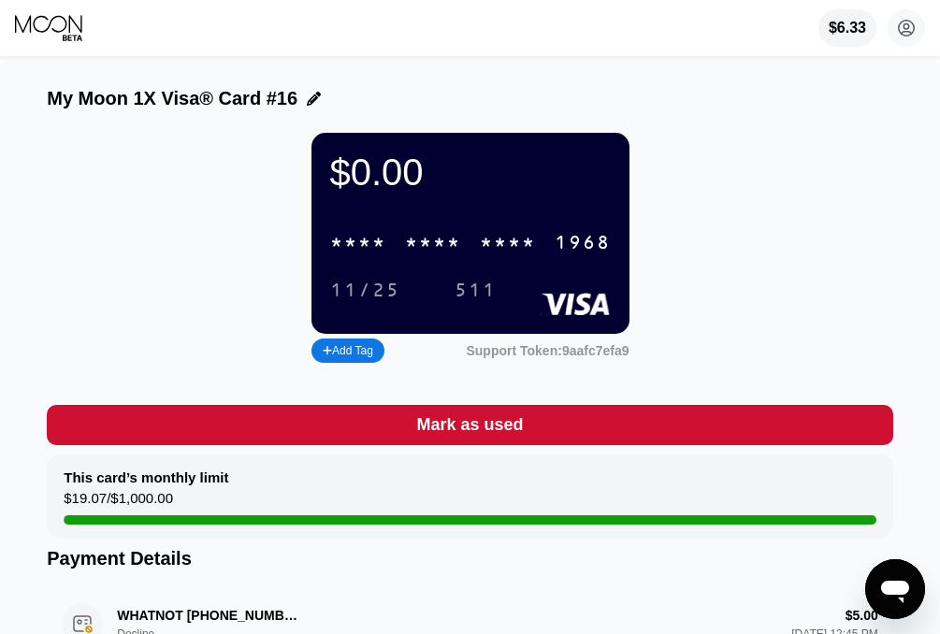
click at [384, 296] on div "11/25" at bounding box center [365, 292] width 70 height 22
click at [461, 293] on div "511" at bounding box center [475, 292] width 42 height 22
click at [430, 254] on div "* * * *" at bounding box center [433, 244] width 56 height 22
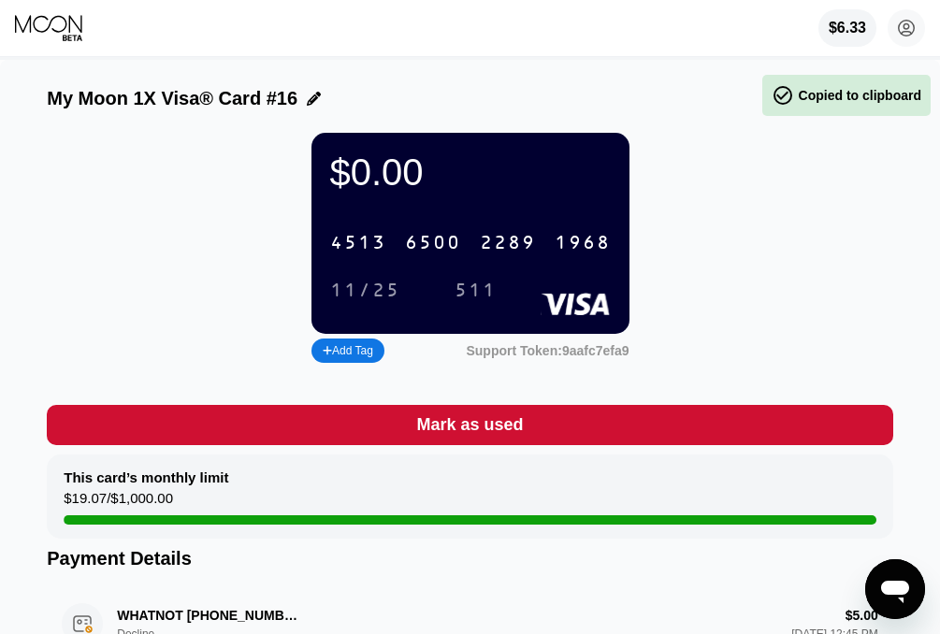
click at [368, 302] on div "11/25" at bounding box center [365, 292] width 70 height 22
click at [479, 284] on div "4513 6500 2289 1968 11/25 511" at bounding box center [470, 258] width 281 height 69
click at [476, 288] on div "511" at bounding box center [475, 290] width 70 height 31
click at [429, 246] on div "6500" at bounding box center [433, 244] width 56 height 22
click at [359, 306] on div "11/25" at bounding box center [365, 290] width 98 height 31
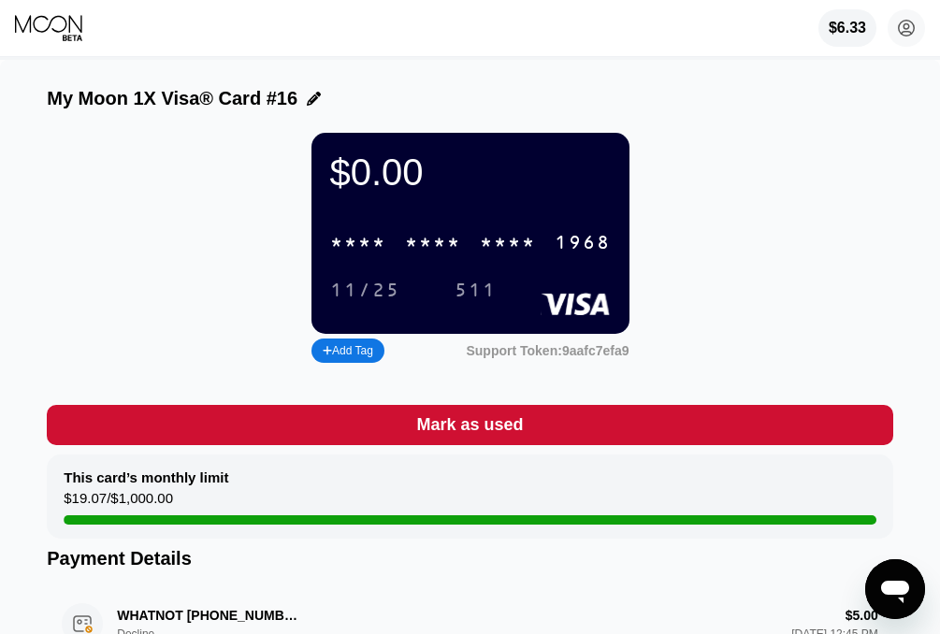
click at [483, 280] on div "* * * * * * * * * * * * 1968 11/25 511" at bounding box center [470, 258] width 281 height 69
click at [483, 294] on div "511" at bounding box center [475, 292] width 42 height 22
click at [382, 262] on div "* * * * * * * * * * * * 1968" at bounding box center [470, 243] width 303 height 38
click at [371, 296] on div "11/25" at bounding box center [365, 292] width 70 height 22
click at [496, 296] on div "511" at bounding box center [475, 290] width 70 height 31
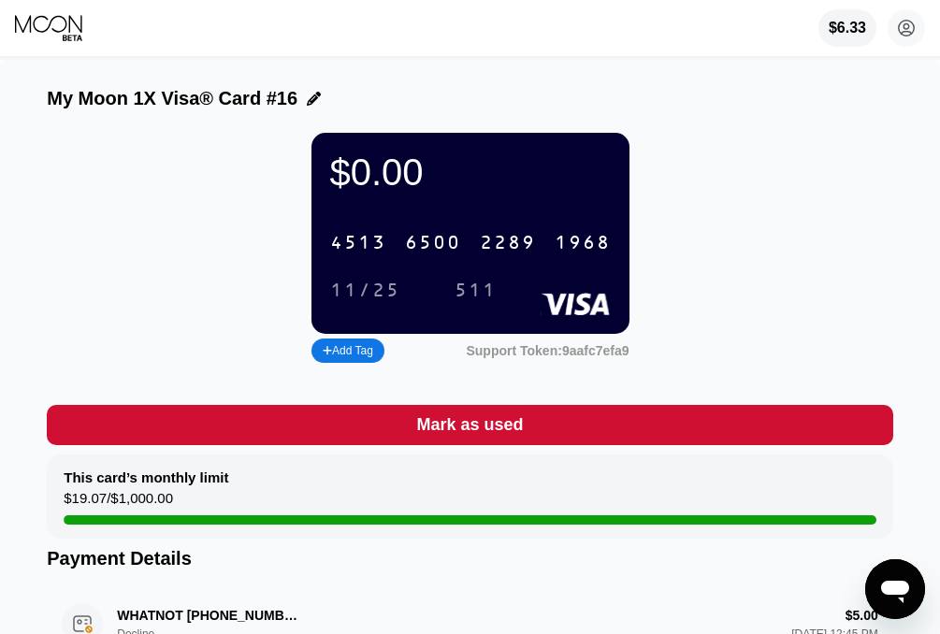
click at [514, 254] on div "2289" at bounding box center [508, 244] width 56 height 22
click at [481, 302] on div "511" at bounding box center [475, 292] width 42 height 22
click at [359, 249] on div "* * * *" at bounding box center [358, 244] width 56 height 22
click at [377, 306] on div "11/25" at bounding box center [365, 290] width 98 height 31
click at [448, 306] on div "511" at bounding box center [475, 290] width 70 height 31
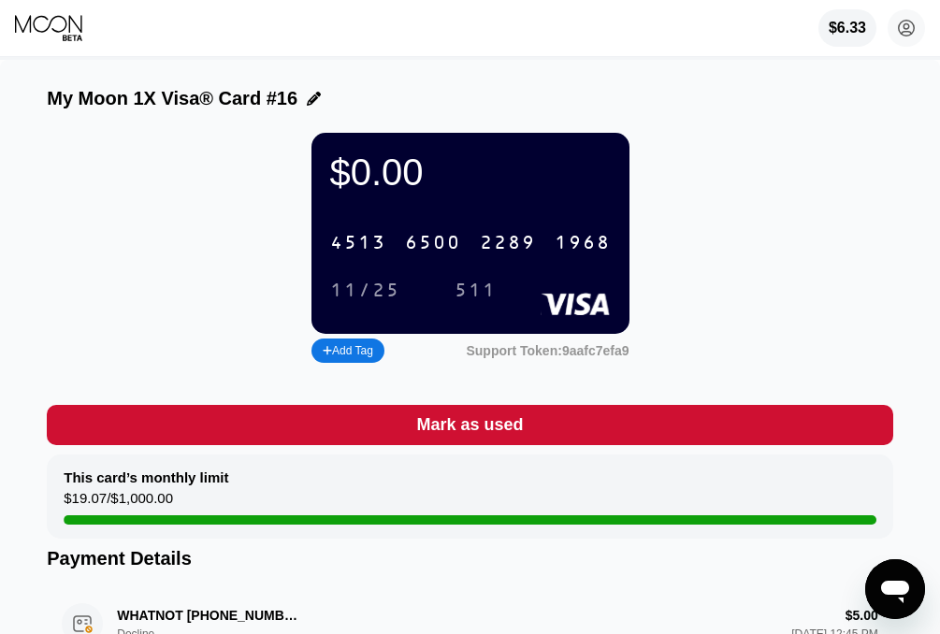
click at [396, 238] on div "4513 6500 2289 1968" at bounding box center [470, 243] width 303 height 38
click at [360, 317] on div "$0.00 * * * * * * * * * * * * 1968 11/25 511" at bounding box center [470, 233] width 318 height 201
click at [363, 302] on div "11/25" at bounding box center [365, 292] width 70 height 22
click at [465, 299] on div "511" at bounding box center [475, 292] width 42 height 22
click at [394, 249] on div "* * * * * * * * * * * * 1968" at bounding box center [470, 243] width 303 height 38
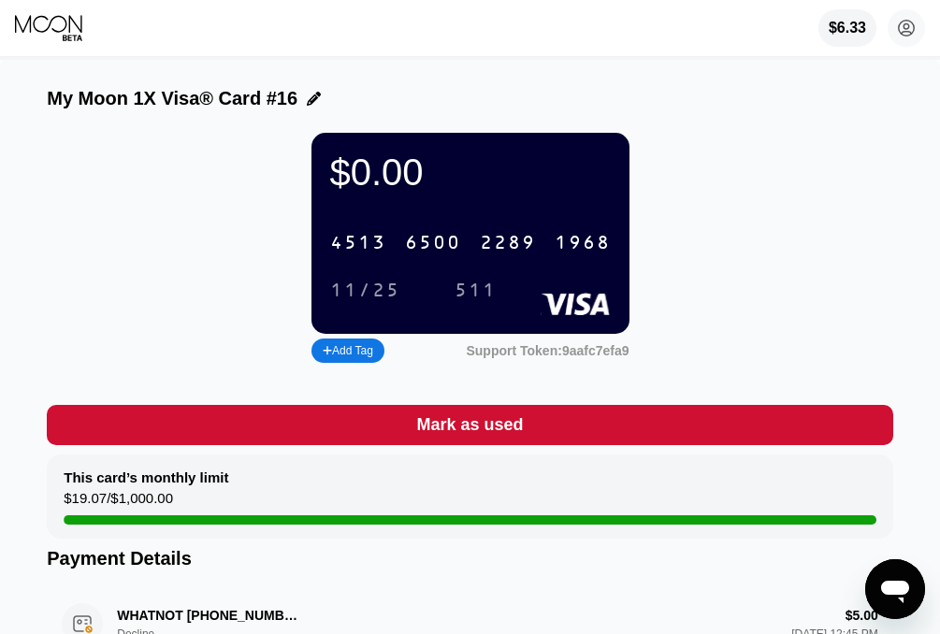
click at [383, 281] on div "4513 6500 2289 1968 11/25 511" at bounding box center [470, 258] width 281 height 69
click at [377, 293] on div "11/25" at bounding box center [365, 292] width 70 height 22
click at [478, 290] on div "511" at bounding box center [475, 290] width 70 height 31
click at [355, 254] on div "4513" at bounding box center [358, 244] width 56 height 22
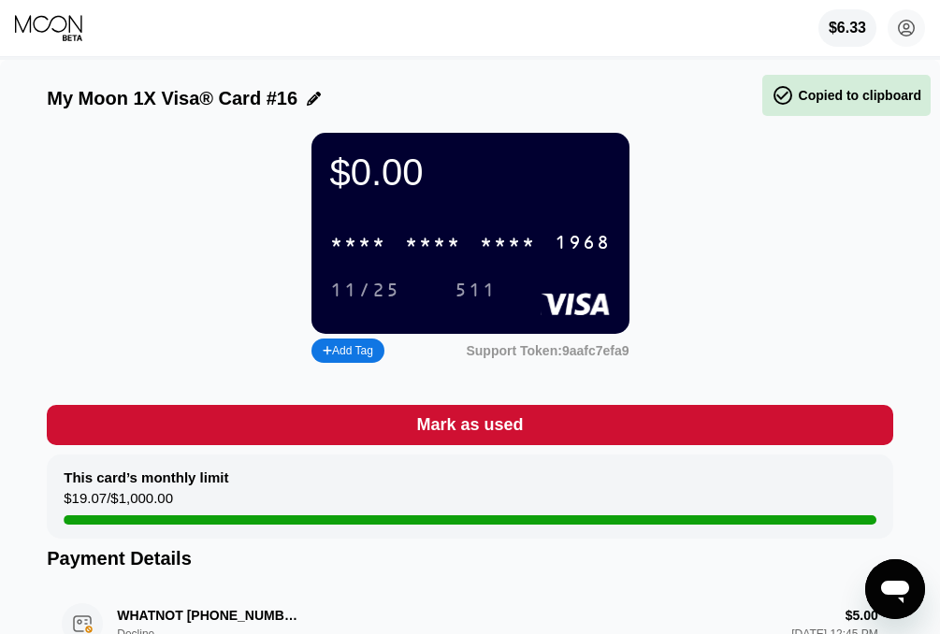
click at [396, 298] on div "11/25" at bounding box center [365, 292] width 70 height 22
click at [488, 302] on div "511" at bounding box center [475, 292] width 42 height 22
click at [425, 250] on div "* * * *" at bounding box center [433, 244] width 56 height 22
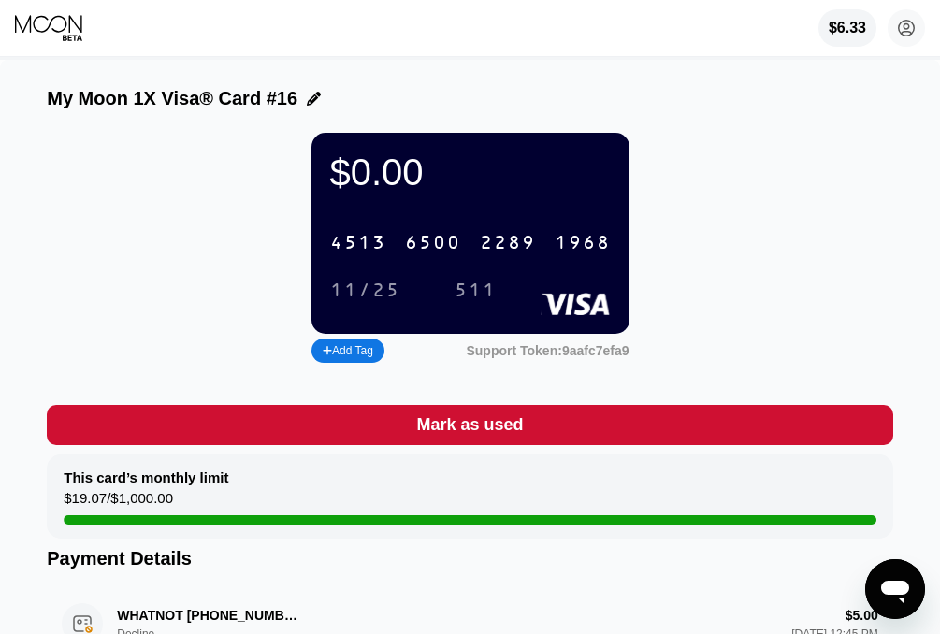
click at [372, 302] on div "11/25" at bounding box center [365, 292] width 70 height 22
click at [463, 306] on div "511" at bounding box center [475, 290] width 70 height 31
click at [407, 254] on div "6500" at bounding box center [433, 244] width 56 height 22
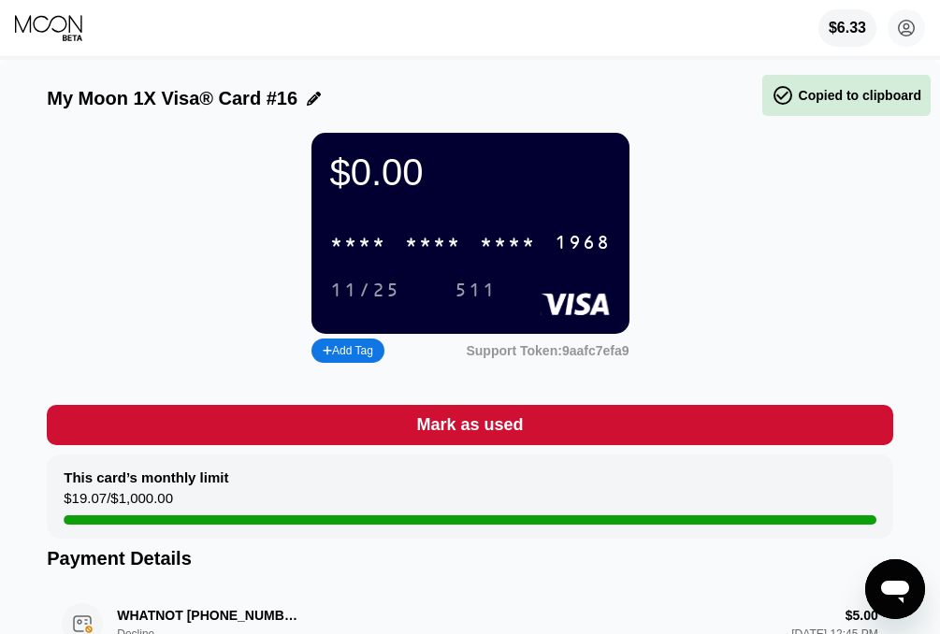
click at [386, 302] on div "11/25" at bounding box center [365, 292] width 70 height 22
click at [493, 302] on div "511" at bounding box center [475, 292] width 42 height 22
click at [474, 234] on div "$0.00 * * * * * * * * * * * * 1968 11/25 511" at bounding box center [470, 233] width 318 height 201
click at [474, 244] on div "* * * * * * * * * * * * 1968" at bounding box center [470, 243] width 303 height 38
click at [361, 290] on div "11/25" at bounding box center [365, 290] width 98 height 31
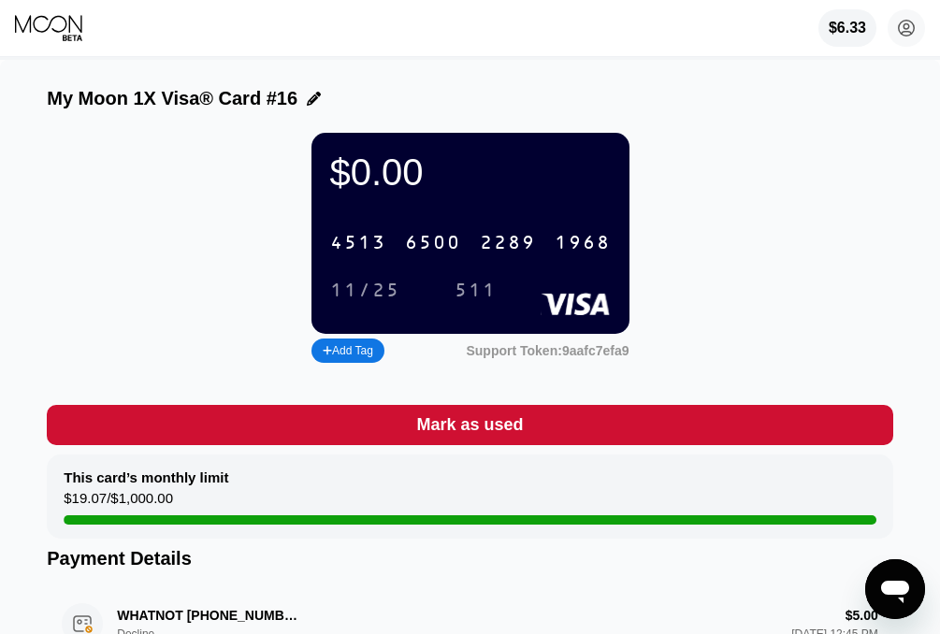
click at [491, 302] on div "511" at bounding box center [475, 292] width 42 height 22
click at [422, 243] on div "4513 6500 2289 1968" at bounding box center [470, 243] width 303 height 38
click at [367, 280] on div "* * * * * * * * * * * * 1968 11/25 511" at bounding box center [470, 258] width 281 height 69
click at [355, 300] on div "11/25" at bounding box center [365, 292] width 70 height 22
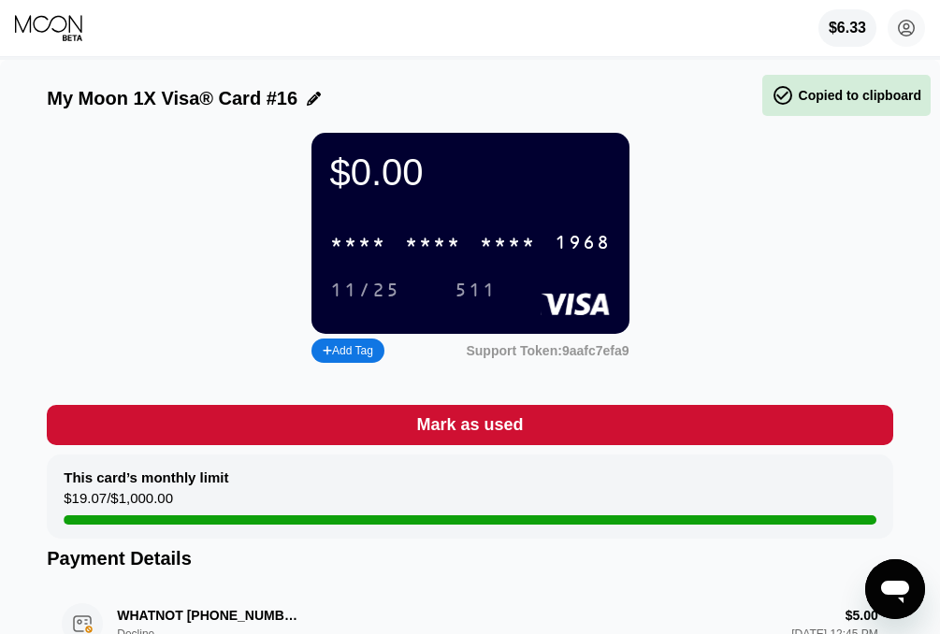
click at [468, 291] on div "511" at bounding box center [475, 290] width 70 height 31
click at [400, 244] on div "* * * * * * * * * * * * 1968" at bounding box center [470, 243] width 303 height 38
click at [357, 297] on div "11/25" at bounding box center [365, 292] width 70 height 22
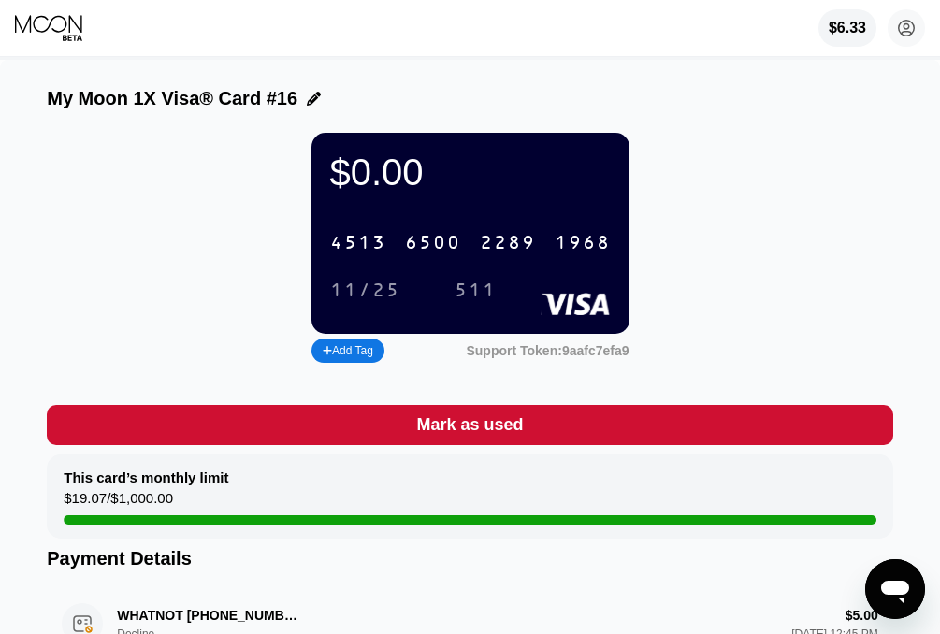
click at [473, 321] on div "$0.00 4513 6500 2289 1968 11/25 511" at bounding box center [470, 233] width 318 height 201
click at [480, 302] on div "511" at bounding box center [475, 292] width 42 height 22
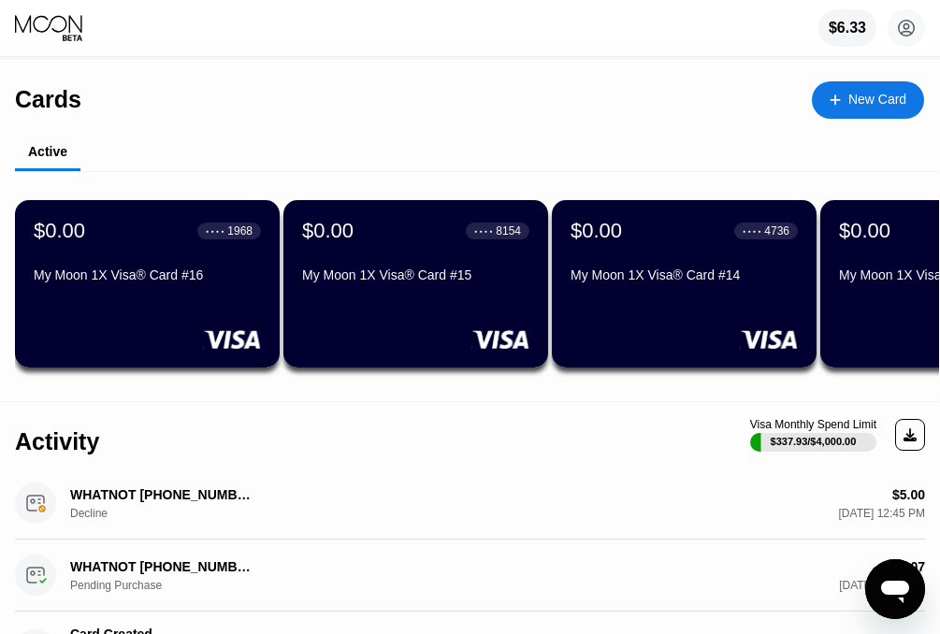
click at [60, 25] on icon at bounding box center [50, 28] width 70 height 28
click at [62, 35] on icon at bounding box center [50, 28] width 70 height 28
click at [68, 37] on icon at bounding box center [73, 38] width 20 height 6
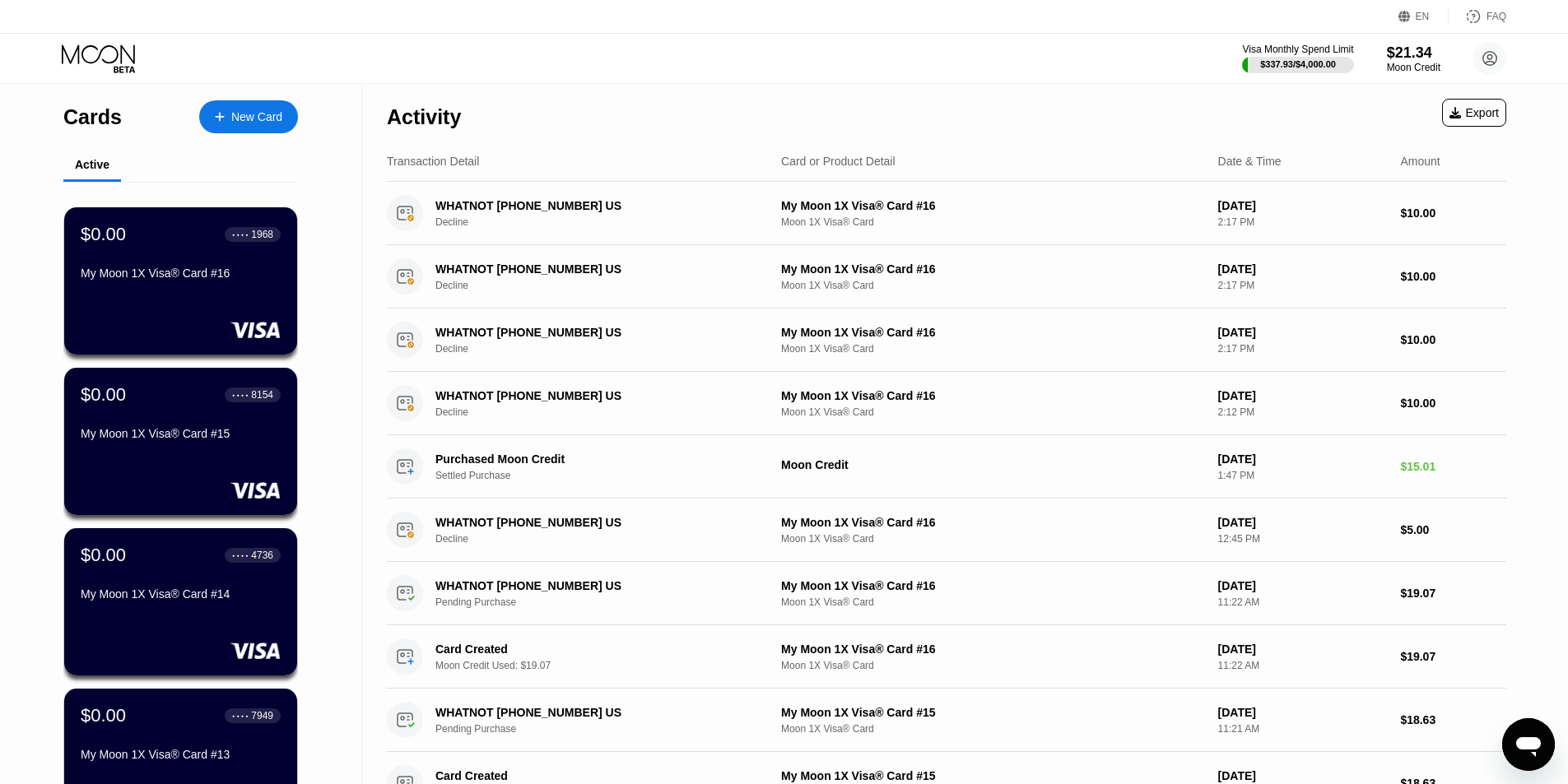
click at [272, 115] on div "New Card" at bounding box center [257, 117] width 51 height 14
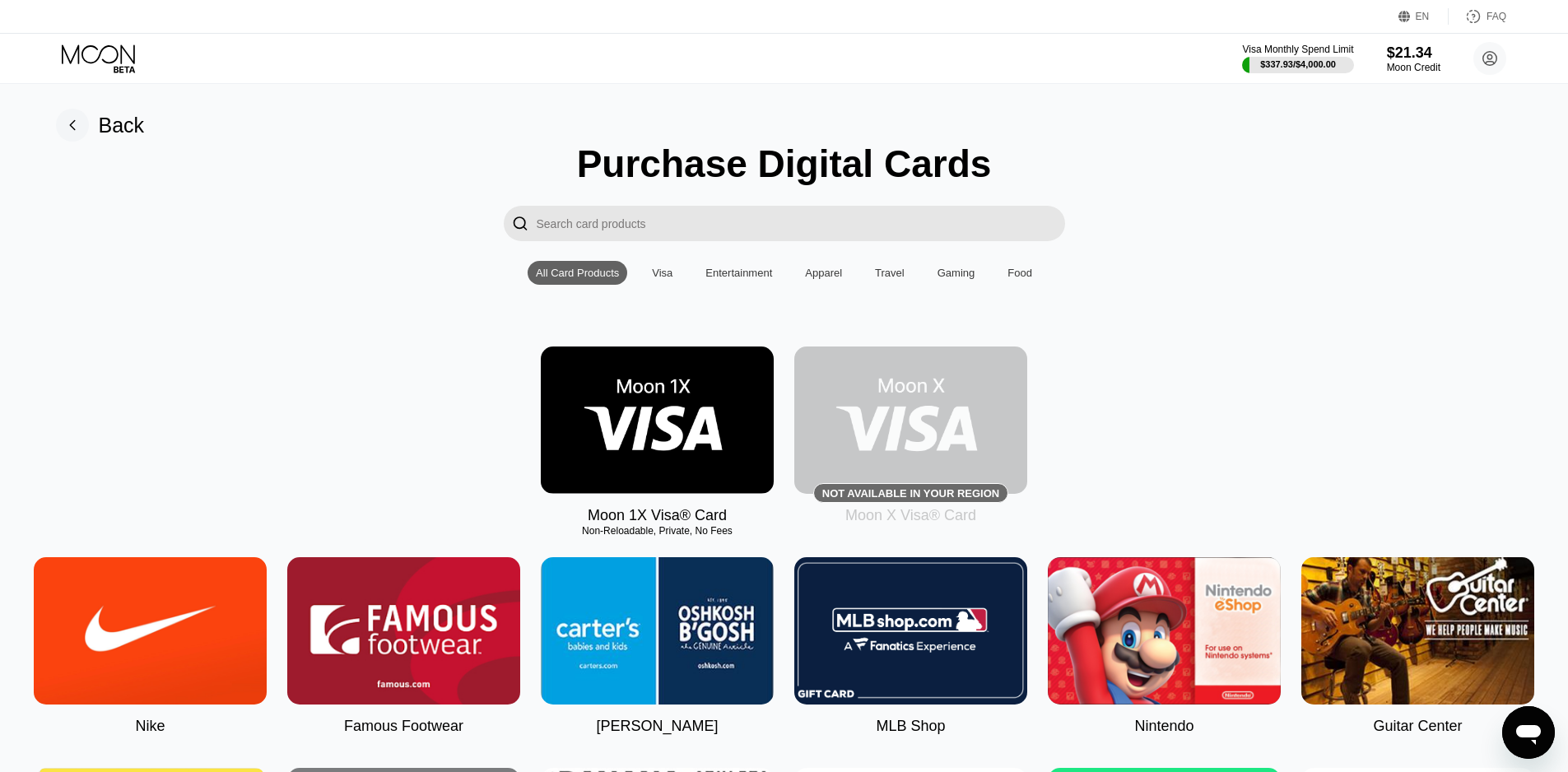
click at [626, 413] on img at bounding box center [657, 420] width 233 height 147
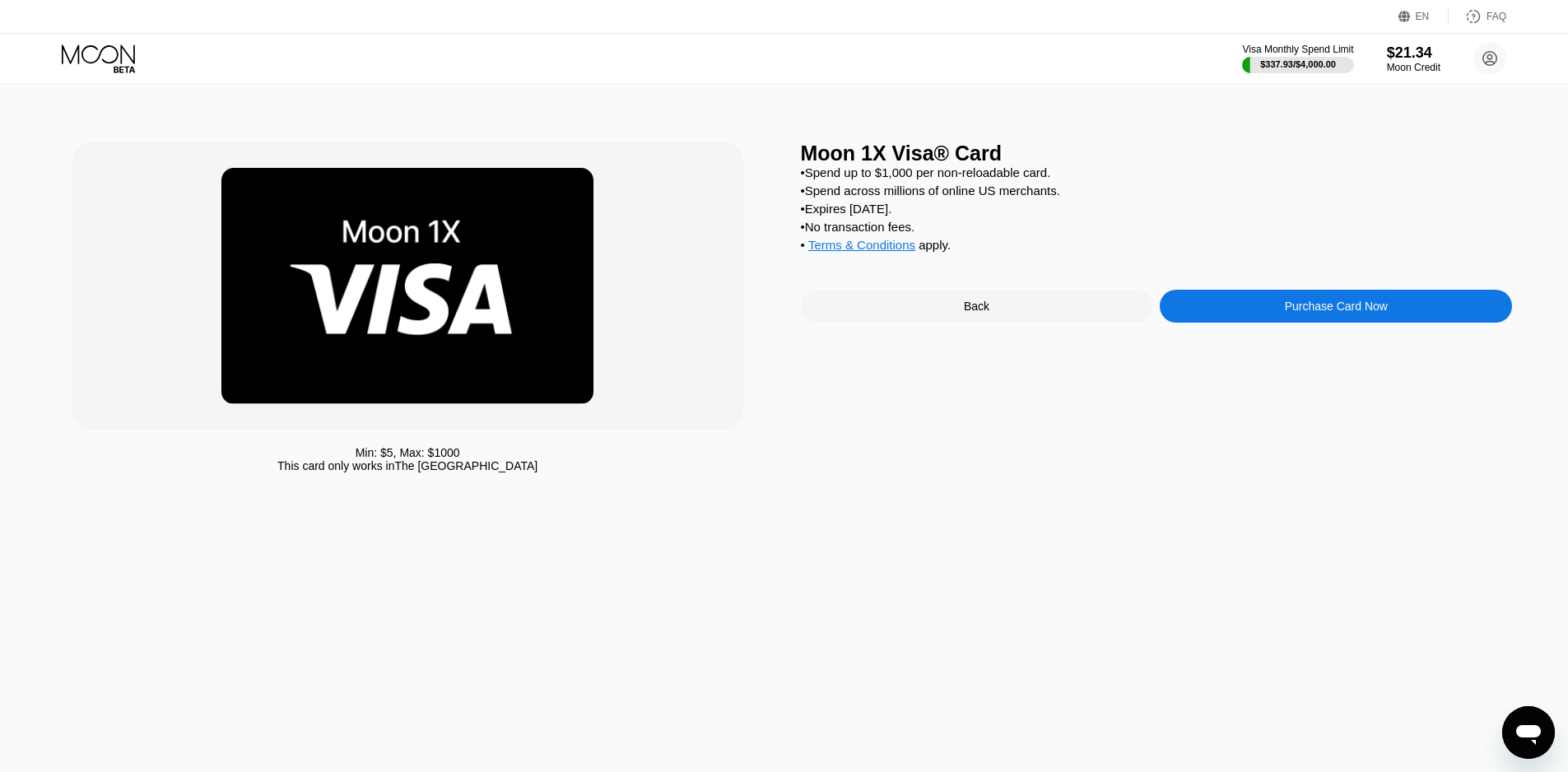
click at [1200, 311] on div "Purchase Card Now" at bounding box center [1336, 305] width 352 height 33
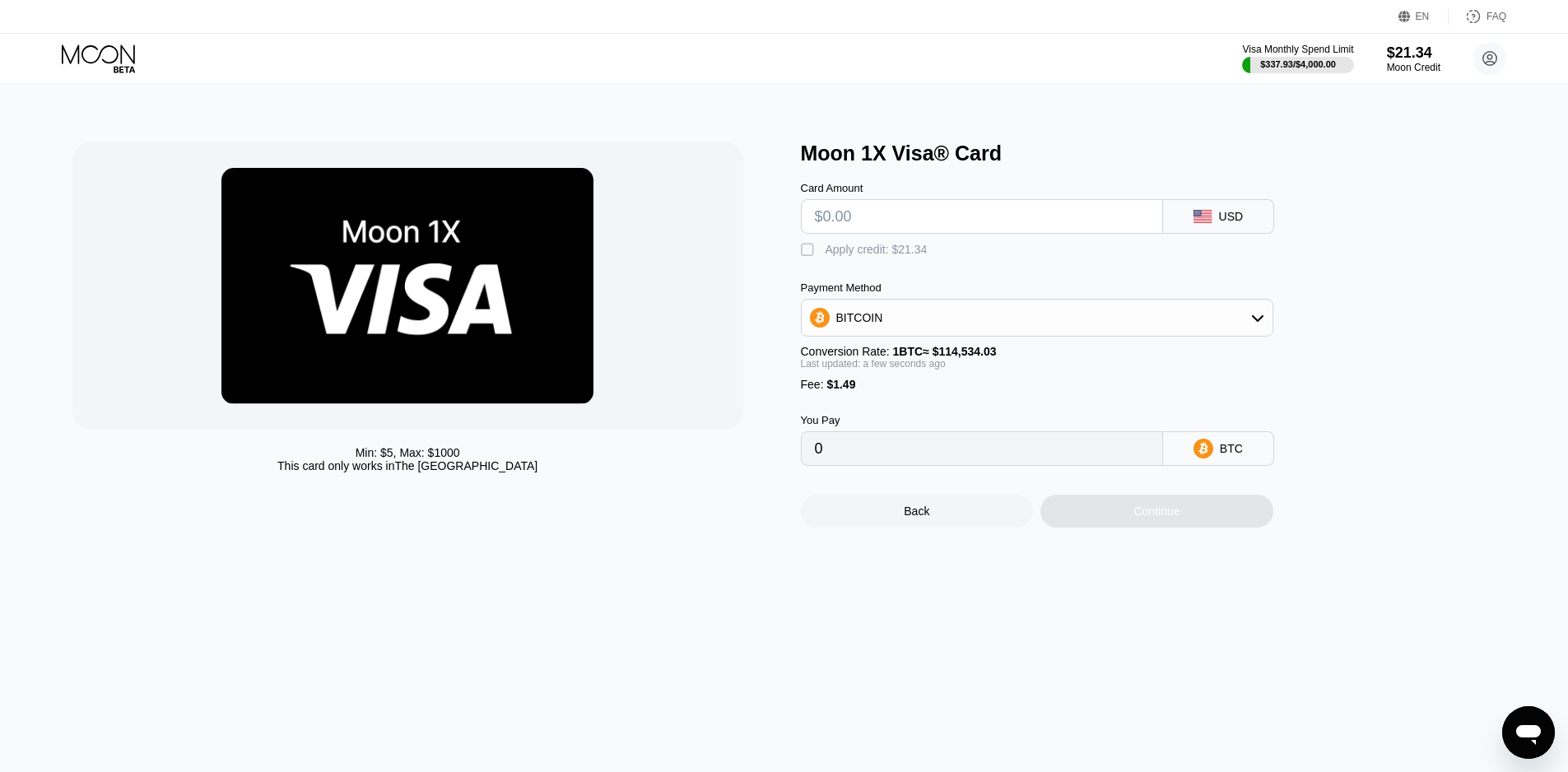
drag, startPoint x: 1001, startPoint y: 224, endPoint x: 989, endPoint y: 207, distance: 20.8
click at [999, 224] on input "text" at bounding box center [983, 216] width 335 height 33
type input "$4"
type input "0.00004794"
type input "0"
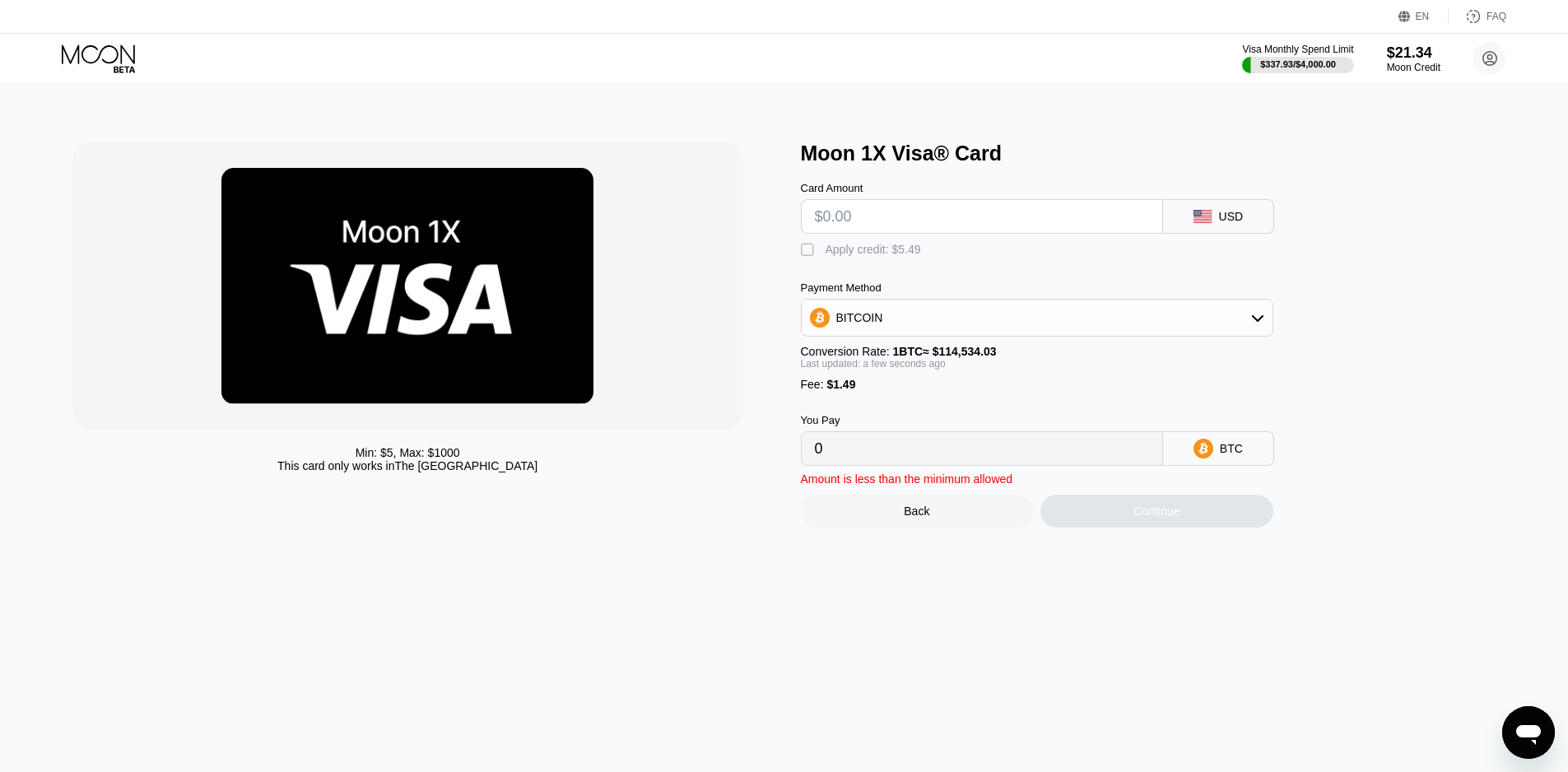
type input "$5"
type input "0.00005667"
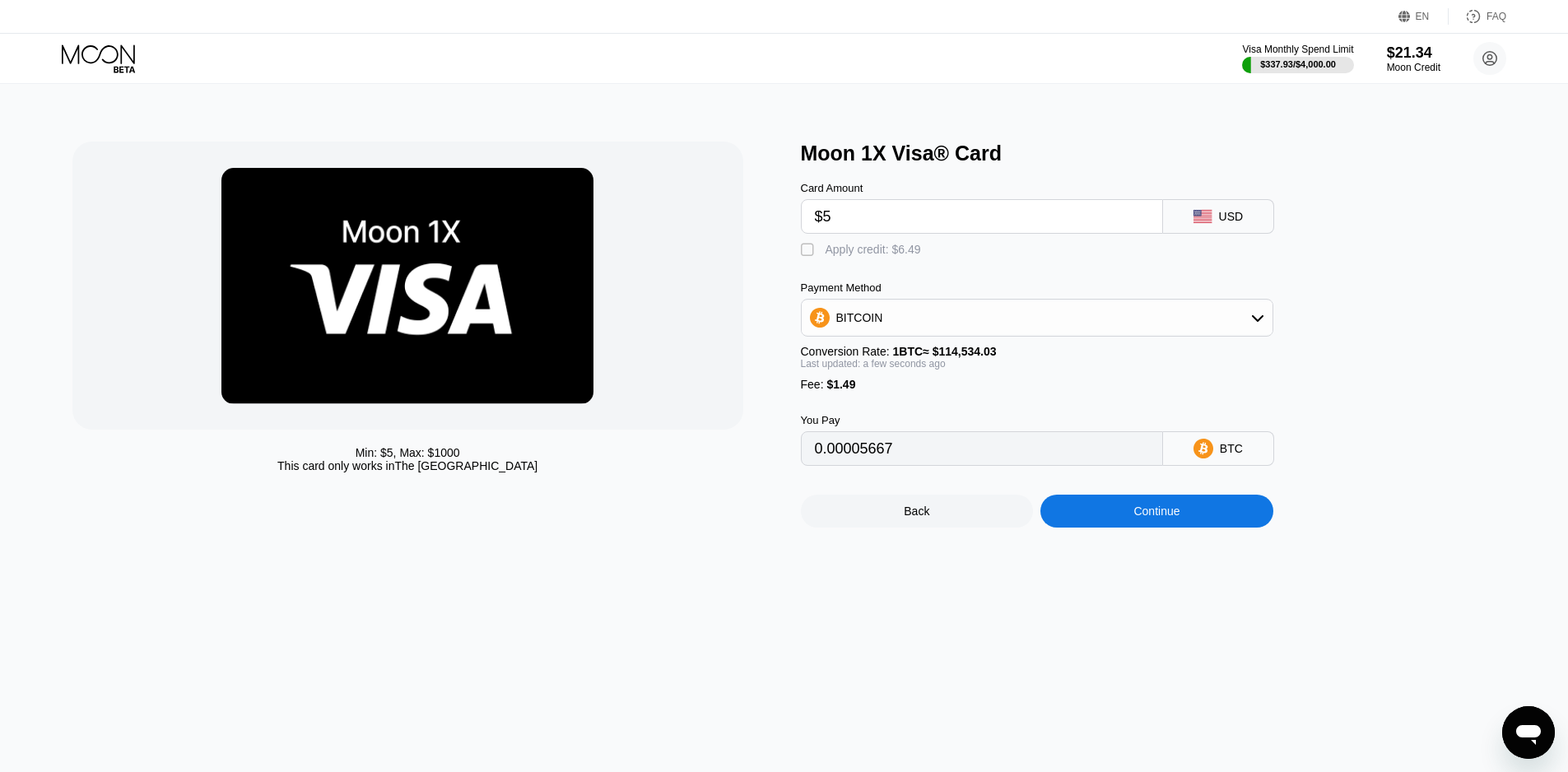
type input "$5"
click at [889, 250] on div "Apply credit: $6.49" at bounding box center [873, 249] width 95 height 13
type input "0"
click at [1182, 514] on div "Continue" at bounding box center [1157, 511] width 233 height 33
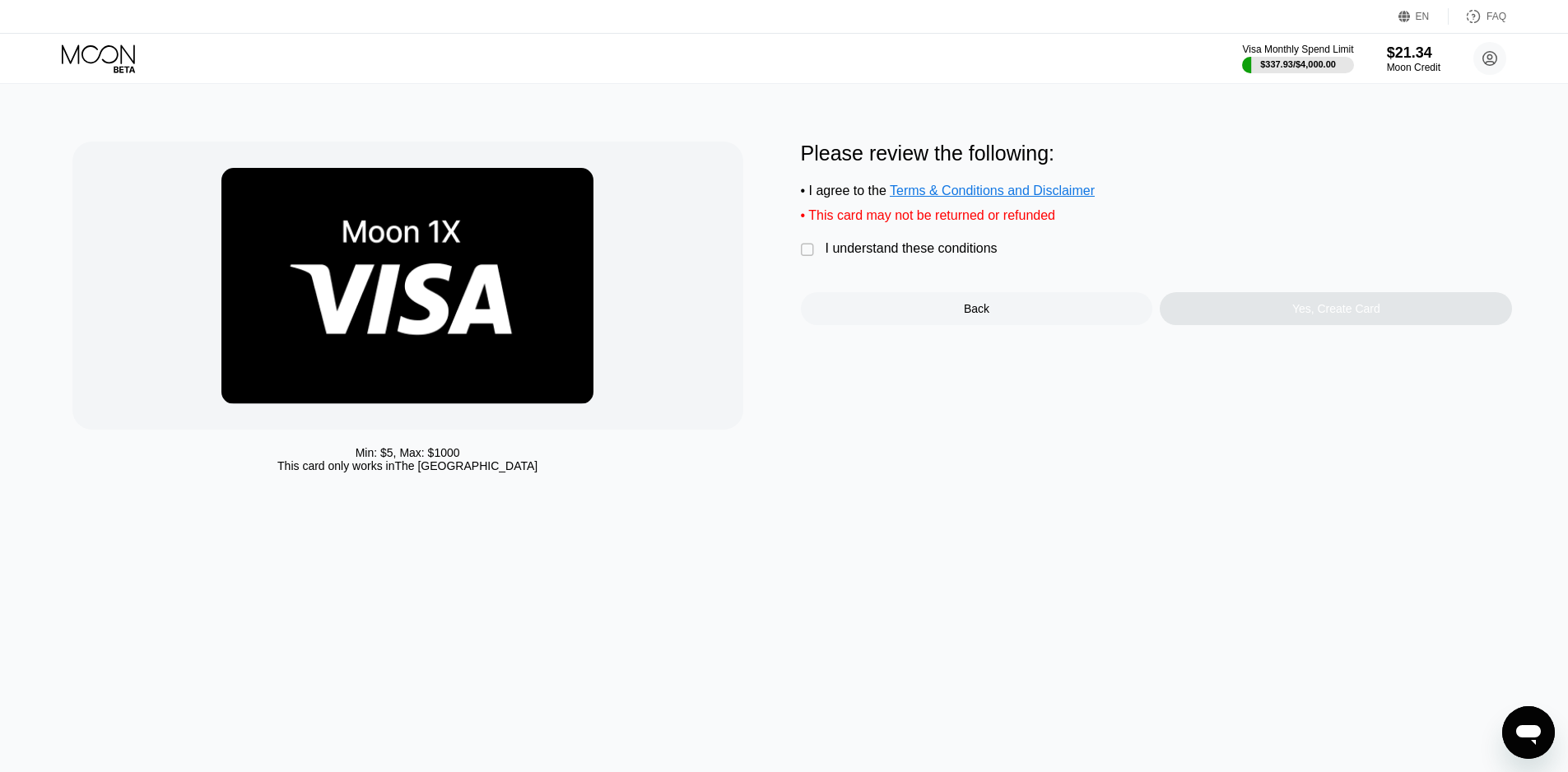
click at [948, 255] on div "I understand these conditions" at bounding box center [911, 248] width 172 height 15
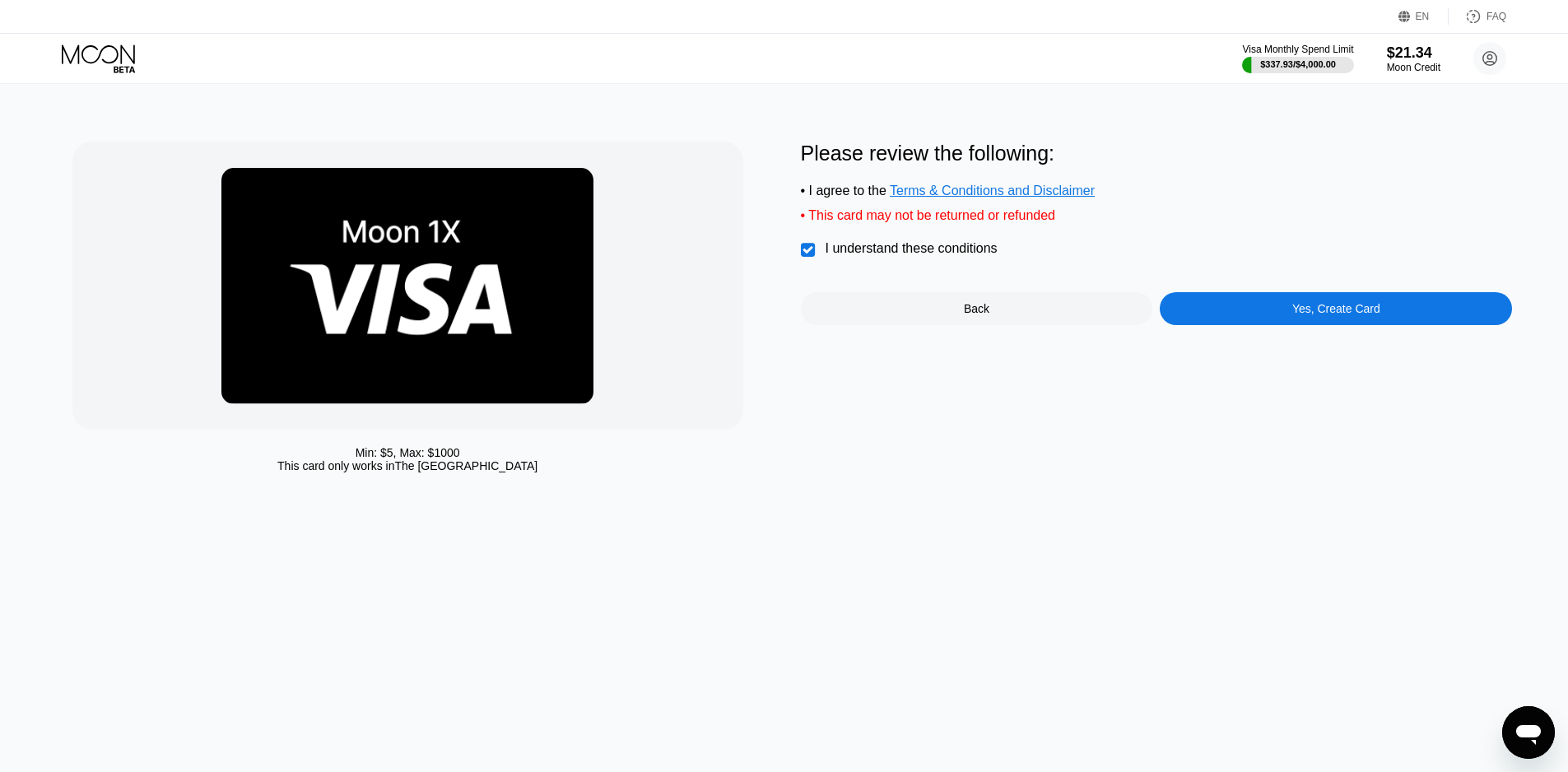
click at [1282, 295] on div "Please review the following: • I agree to the Terms & Conditions and Disclaimer…" at bounding box center [1157, 233] width 712 height 184
click at [1292, 312] on div "Yes, Create Card" at bounding box center [1336, 308] width 352 height 33
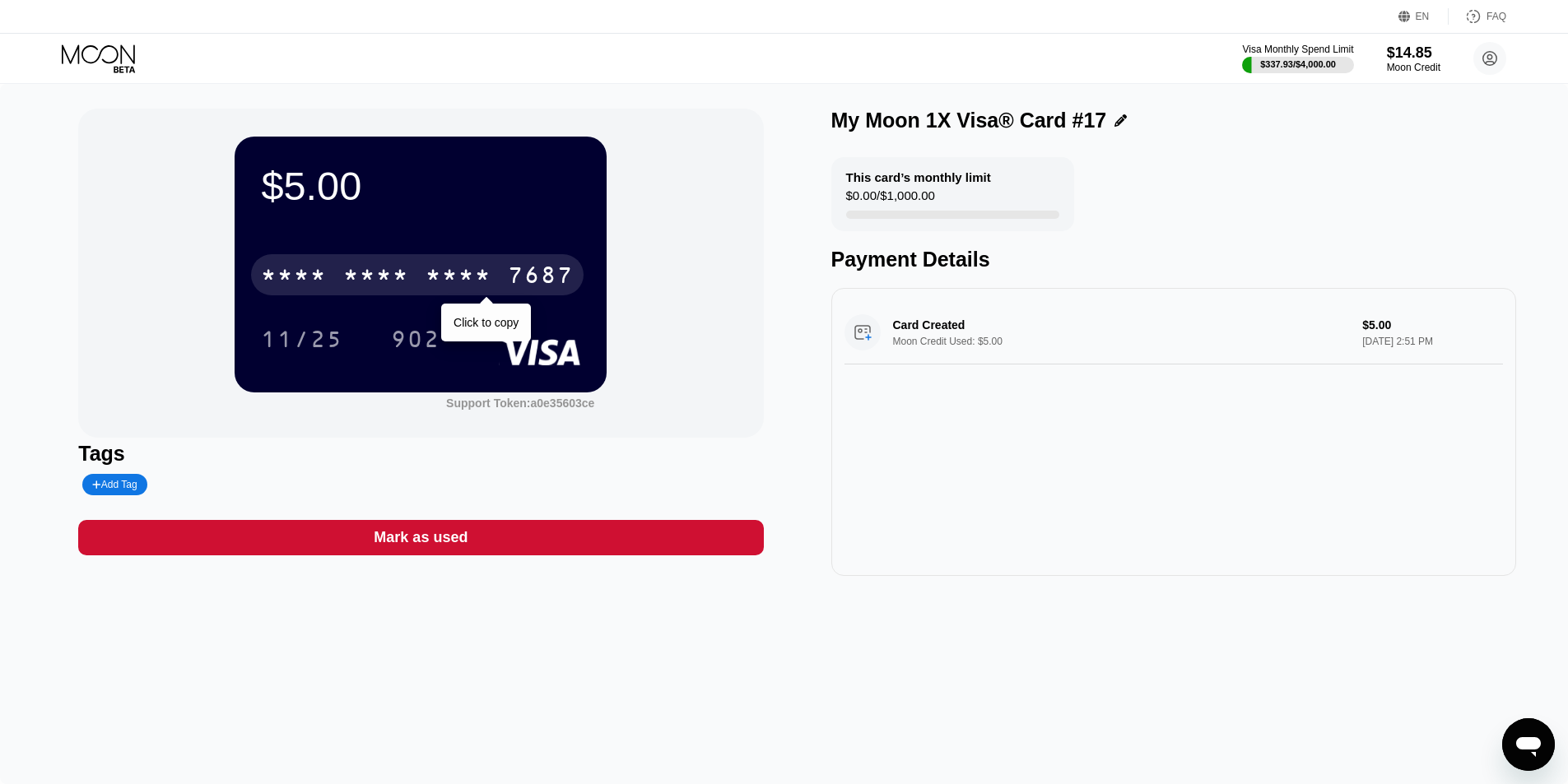
click at [453, 262] on div "* * * * * * * * * * * * 7687" at bounding box center [417, 275] width 333 height 41
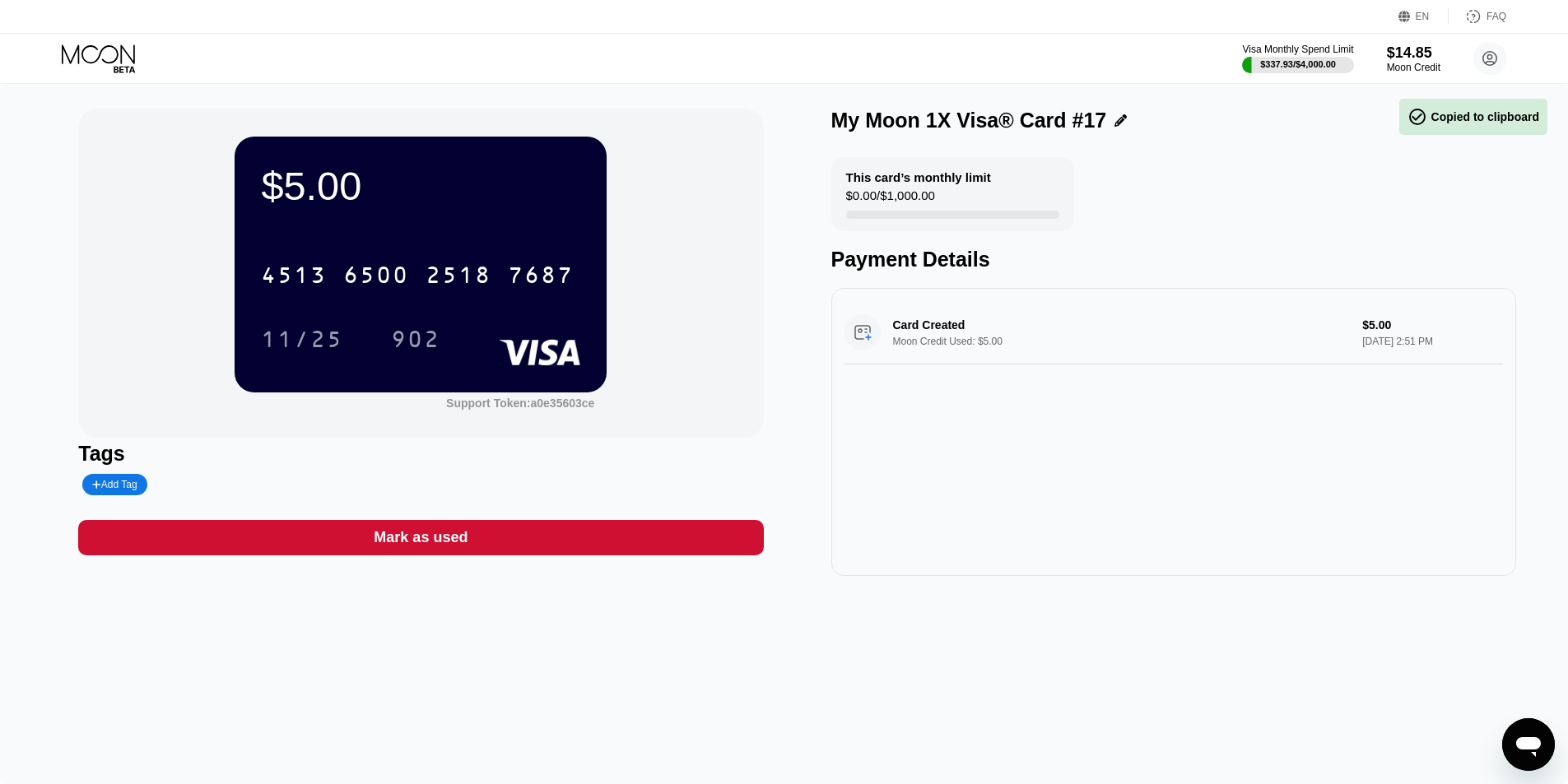
click at [359, 333] on div "11/25" at bounding box center [314, 339] width 107 height 41
click at [336, 329] on div "11/25" at bounding box center [302, 339] width 107 height 41
click at [396, 331] on div "902" at bounding box center [416, 341] width 49 height 26
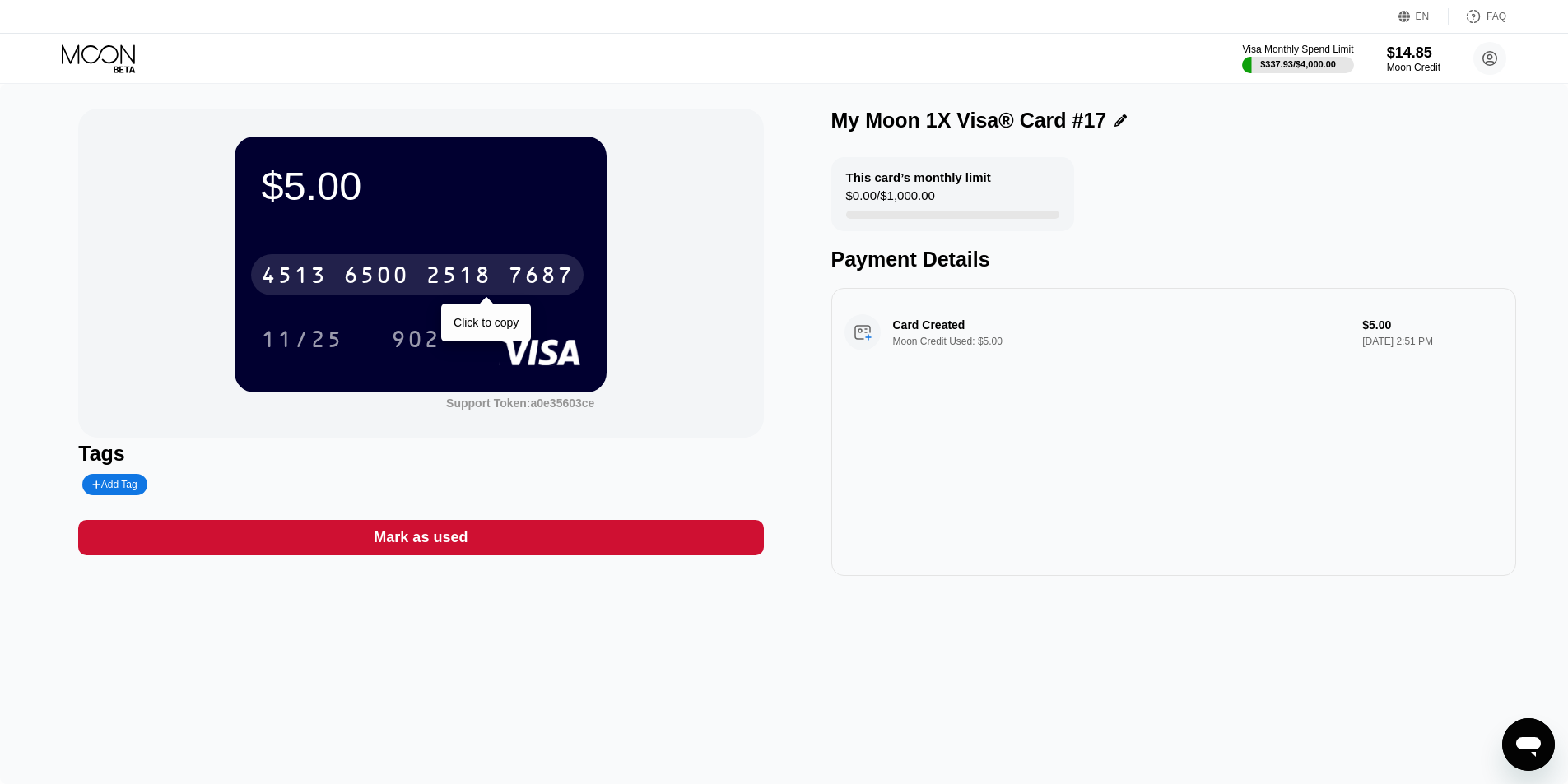
drag, startPoint x: 512, startPoint y: 255, endPoint x: 484, endPoint y: 257, distance: 28.1
click at [512, 255] on div "[CREDIT_CARD_NUMBER] Click to copy" at bounding box center [420, 270] width 320 height 56
click at [441, 275] on div "2518" at bounding box center [458, 277] width 66 height 26
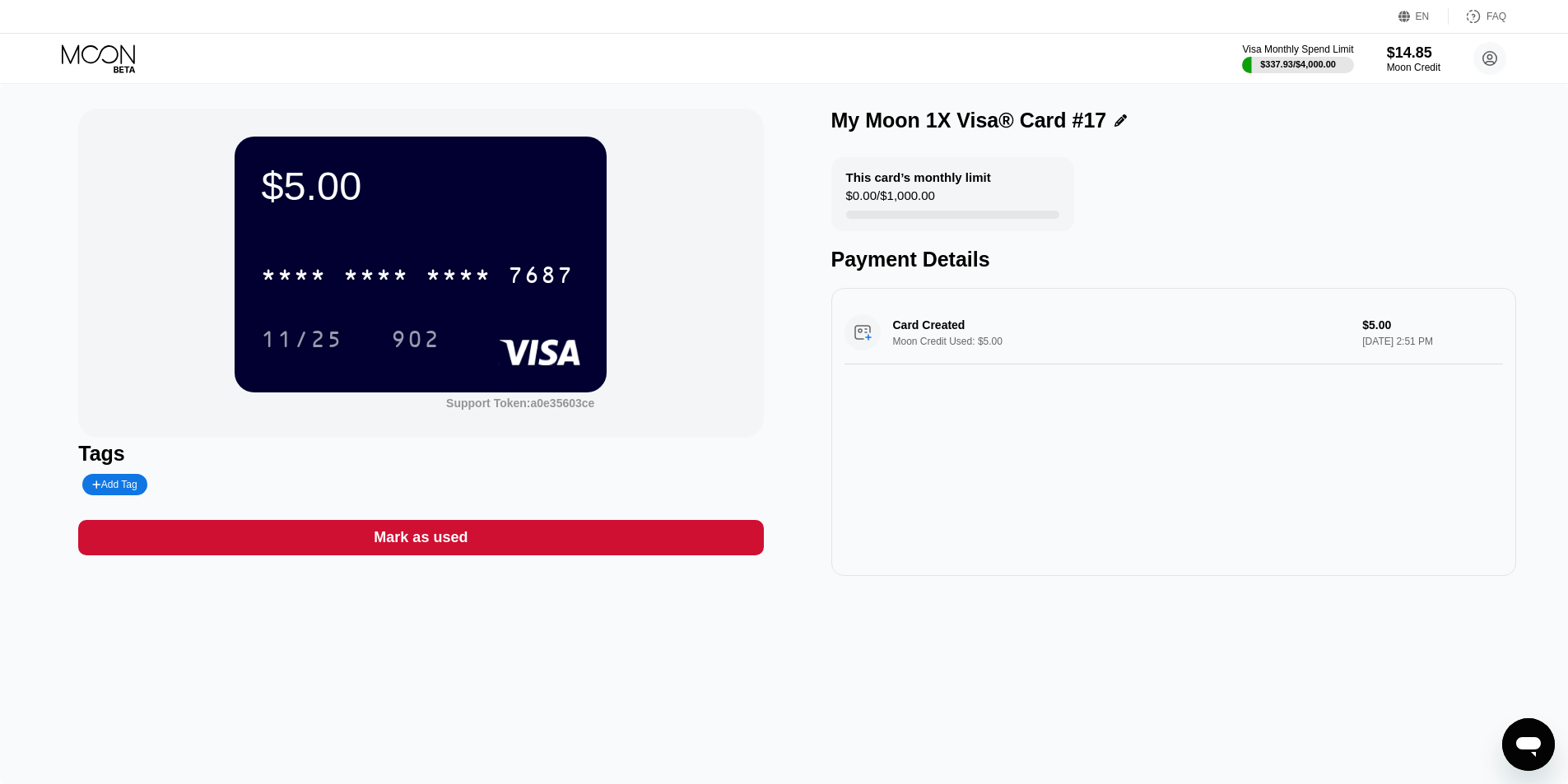
click at [301, 347] on div "11/25" at bounding box center [302, 341] width 83 height 26
click at [400, 335] on div "902" at bounding box center [416, 341] width 49 height 26
click at [327, 355] on div "11/25" at bounding box center [302, 341] width 83 height 26
click at [423, 340] on div "902" at bounding box center [416, 341] width 49 height 26
drag, startPoint x: 399, startPoint y: 290, endPoint x: 371, endPoint y: 294, distance: 28.3
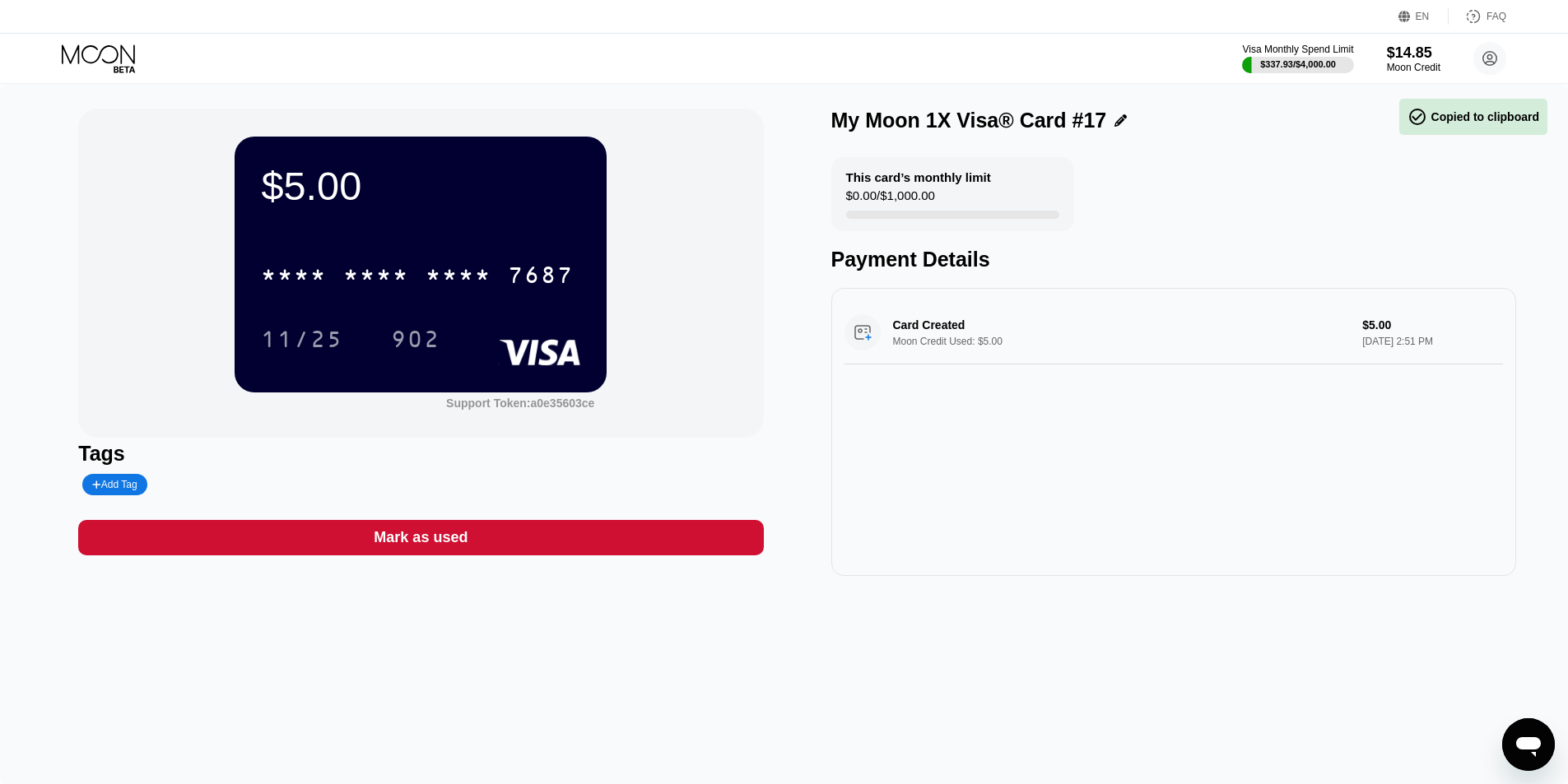
click at [399, 289] on div "* * * *" at bounding box center [376, 277] width 66 height 26
click at [328, 370] on div "$5.00 4513 6500 2518 7687 11/25 902" at bounding box center [421, 264] width 372 height 255
click at [323, 349] on div "11/25" at bounding box center [302, 341] width 83 height 26
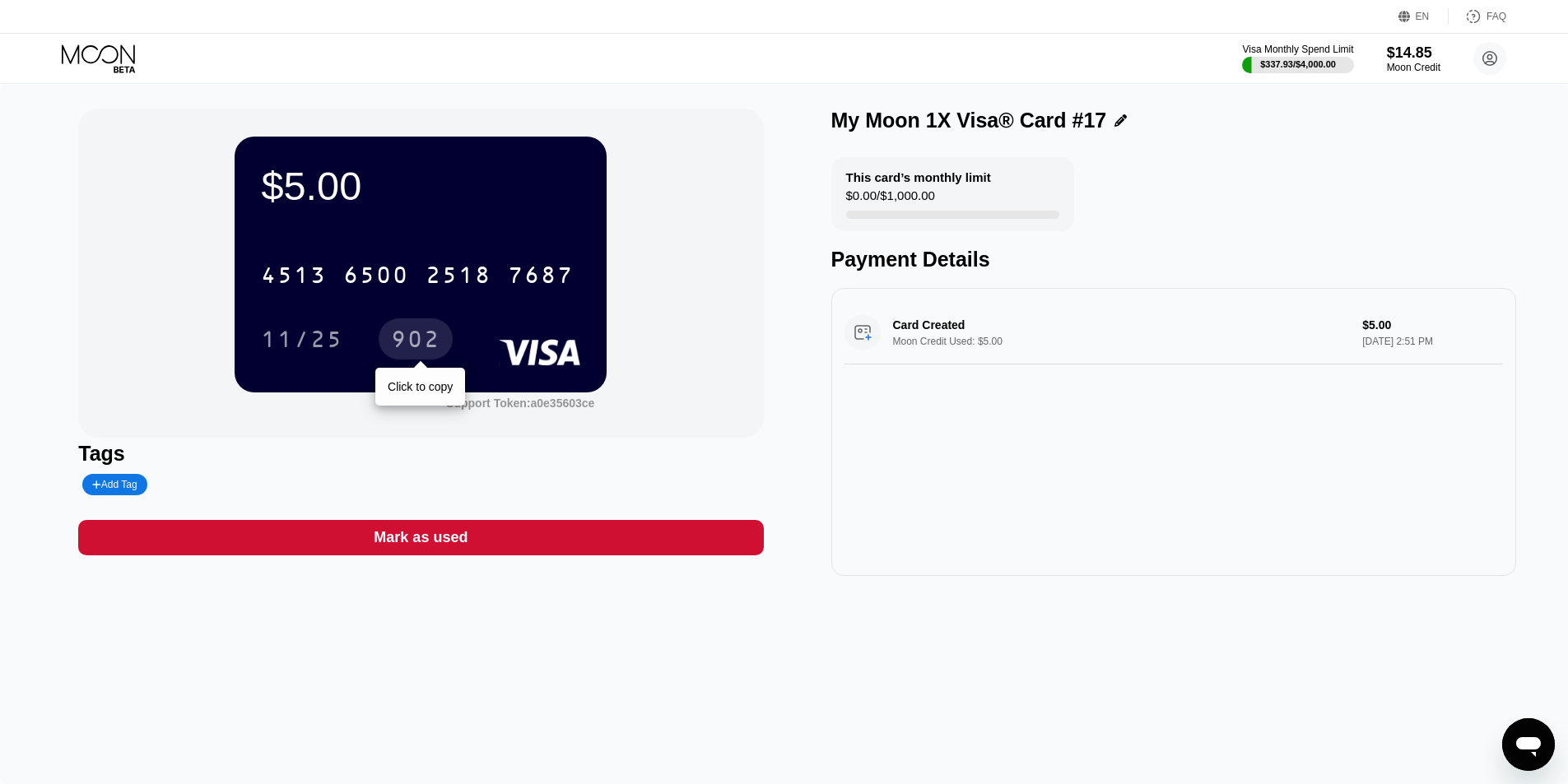
click at [436, 339] on div "902" at bounding box center [416, 341] width 49 height 26
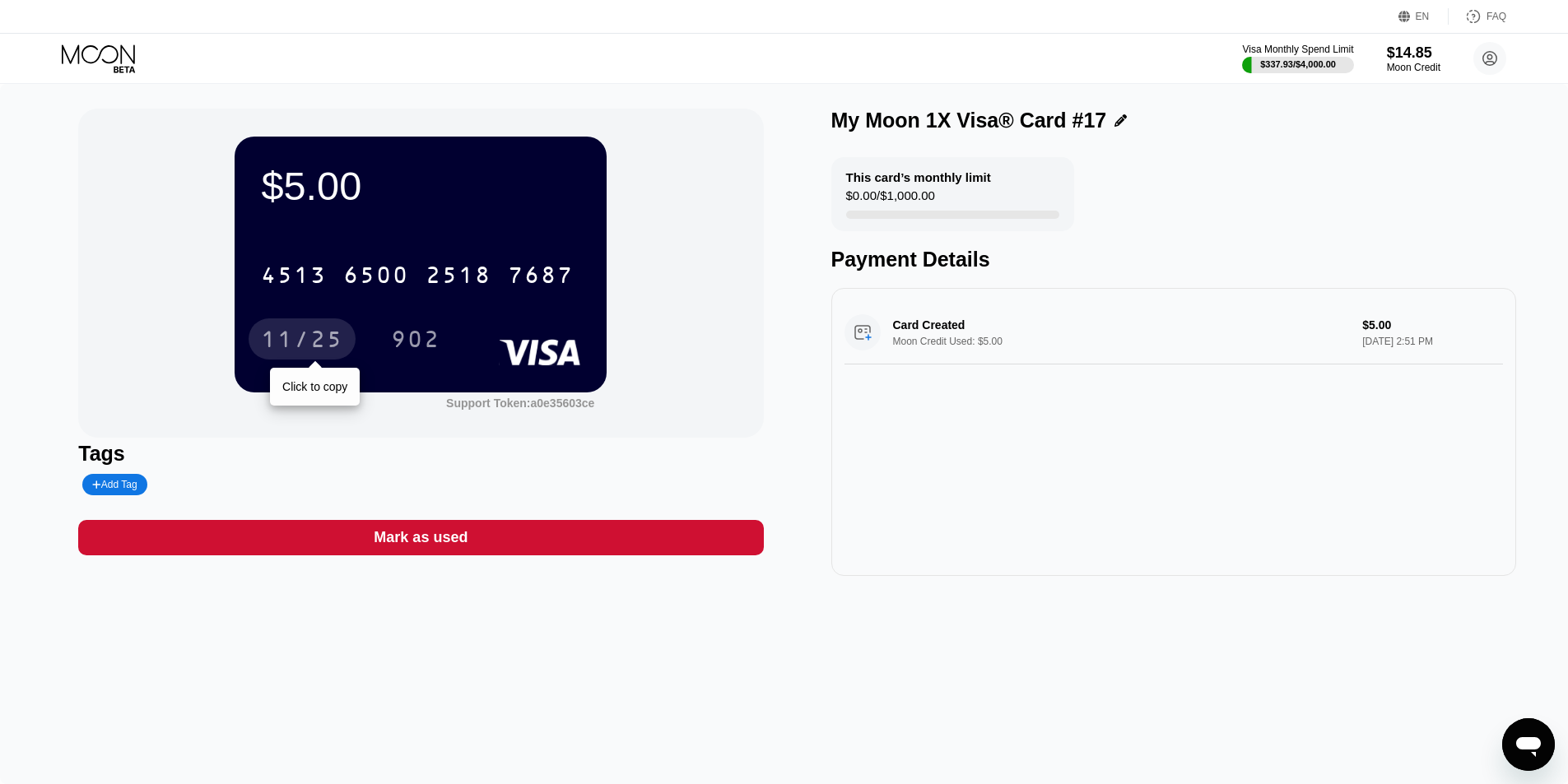
click at [313, 349] on div "11/25" at bounding box center [302, 341] width 83 height 26
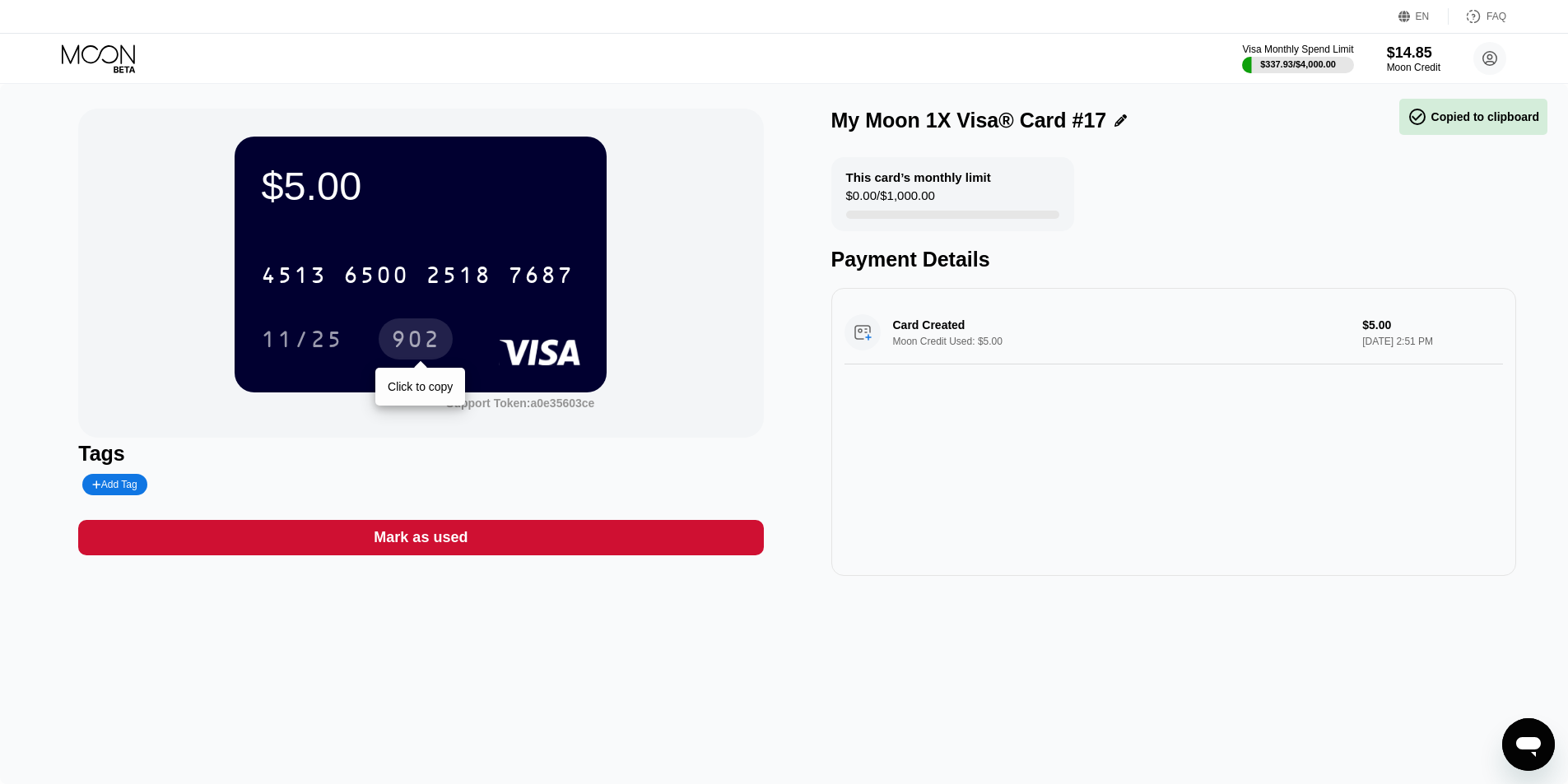
drag, startPoint x: 427, startPoint y: 332, endPoint x: 388, endPoint y: 337, distance: 39.3
click at [427, 332] on div "902" at bounding box center [416, 341] width 49 height 26
